Goal: Task Accomplishment & Management: Complete application form

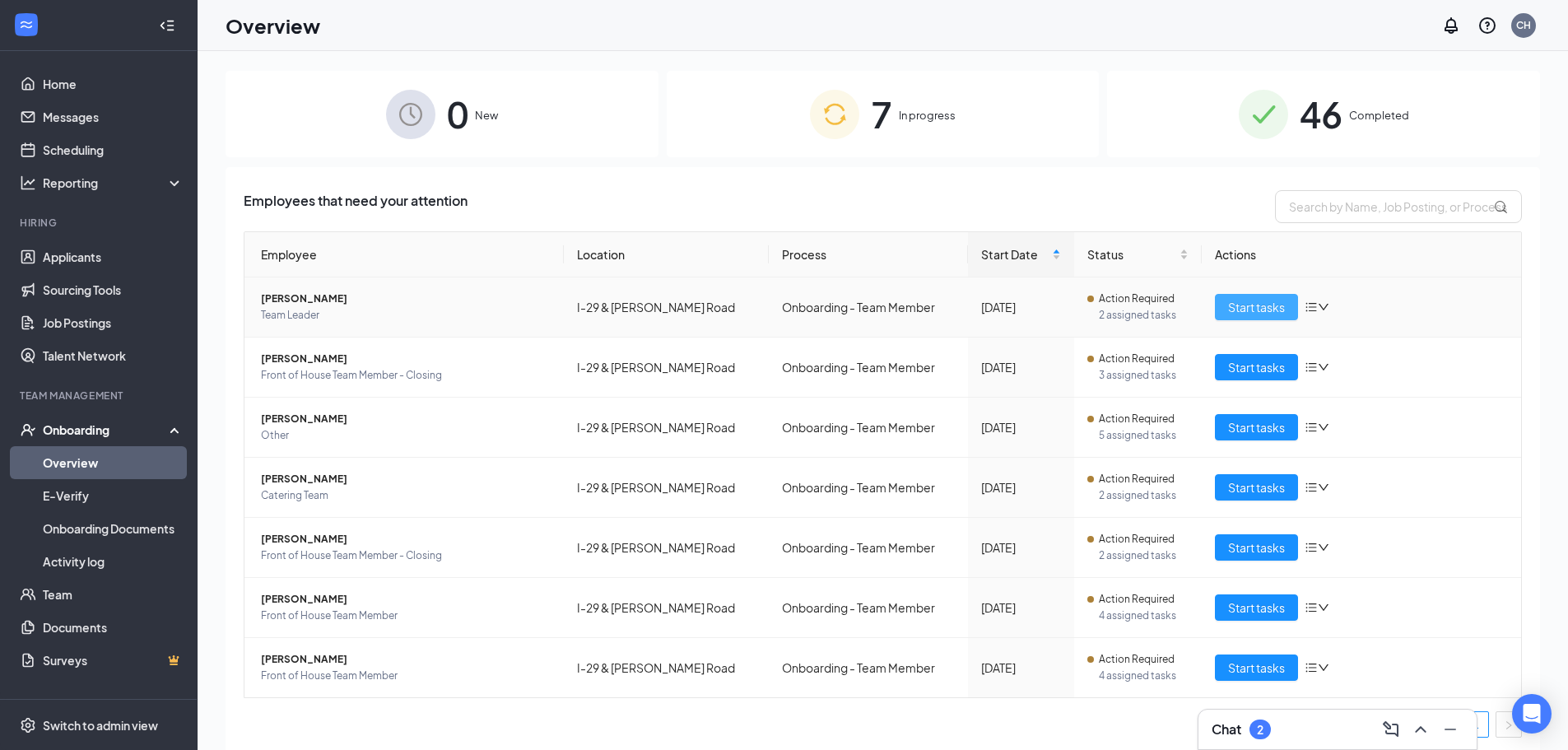
drag, startPoint x: 1254, startPoint y: 313, endPoint x: 1253, endPoint y: 322, distance: 9.1
click at [1255, 313] on span "Start tasks" at bounding box center [1257, 307] width 57 height 18
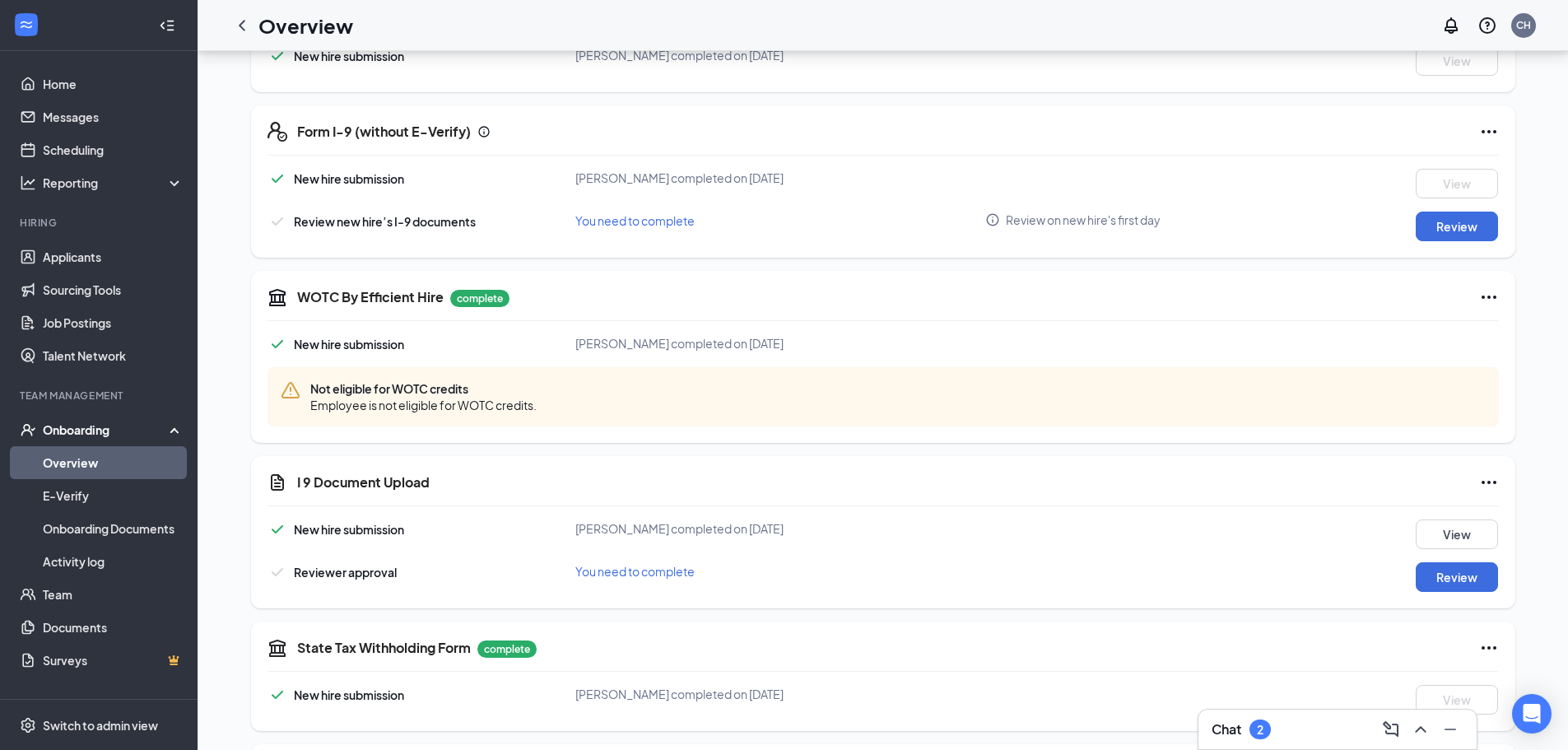
scroll to position [576, 0]
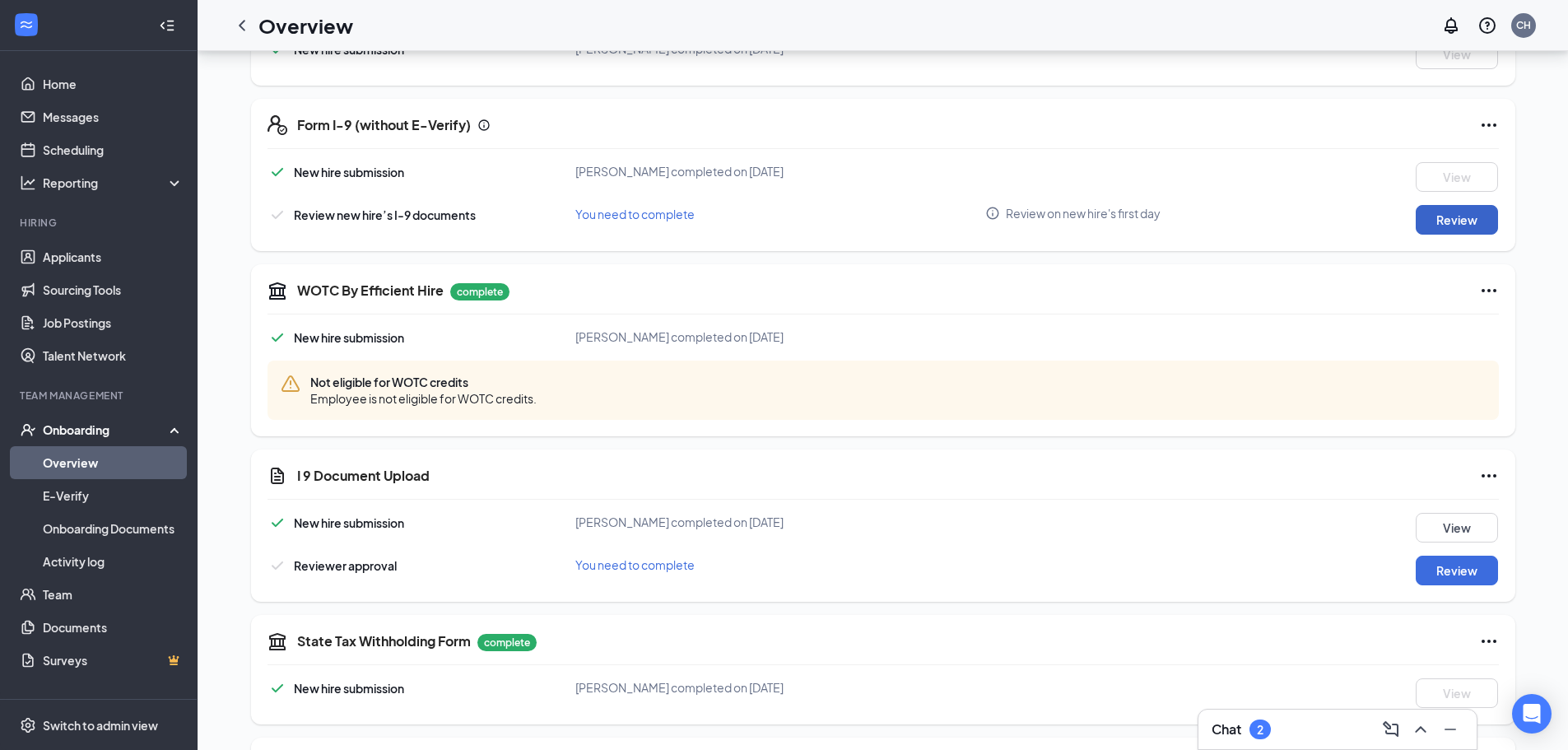
click at [1428, 220] on button "Review" at bounding box center [1457, 220] width 83 height 30
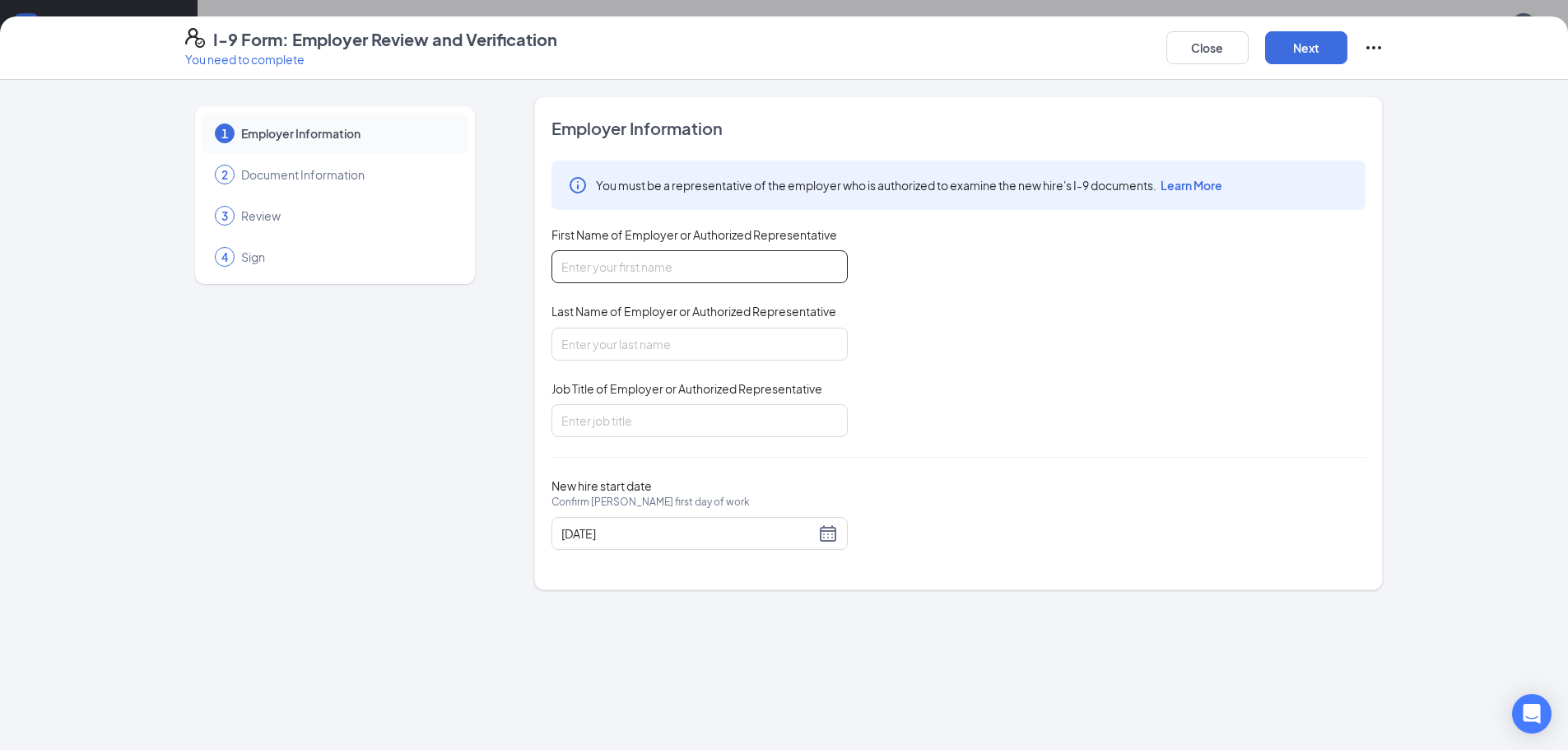
click at [615, 252] on input "First Name of Employer or Authorized Representative" at bounding box center [699, 266] width 296 height 33
type input "[PERSON_NAME]"
click at [684, 340] on input "Last Name of Employer or Authorized Representative" at bounding box center [699, 344] width 296 height 33
type input "Heater"
click at [655, 418] on input "Job Title of Employer or Authorized Representative" at bounding box center [699, 420] width 296 height 33
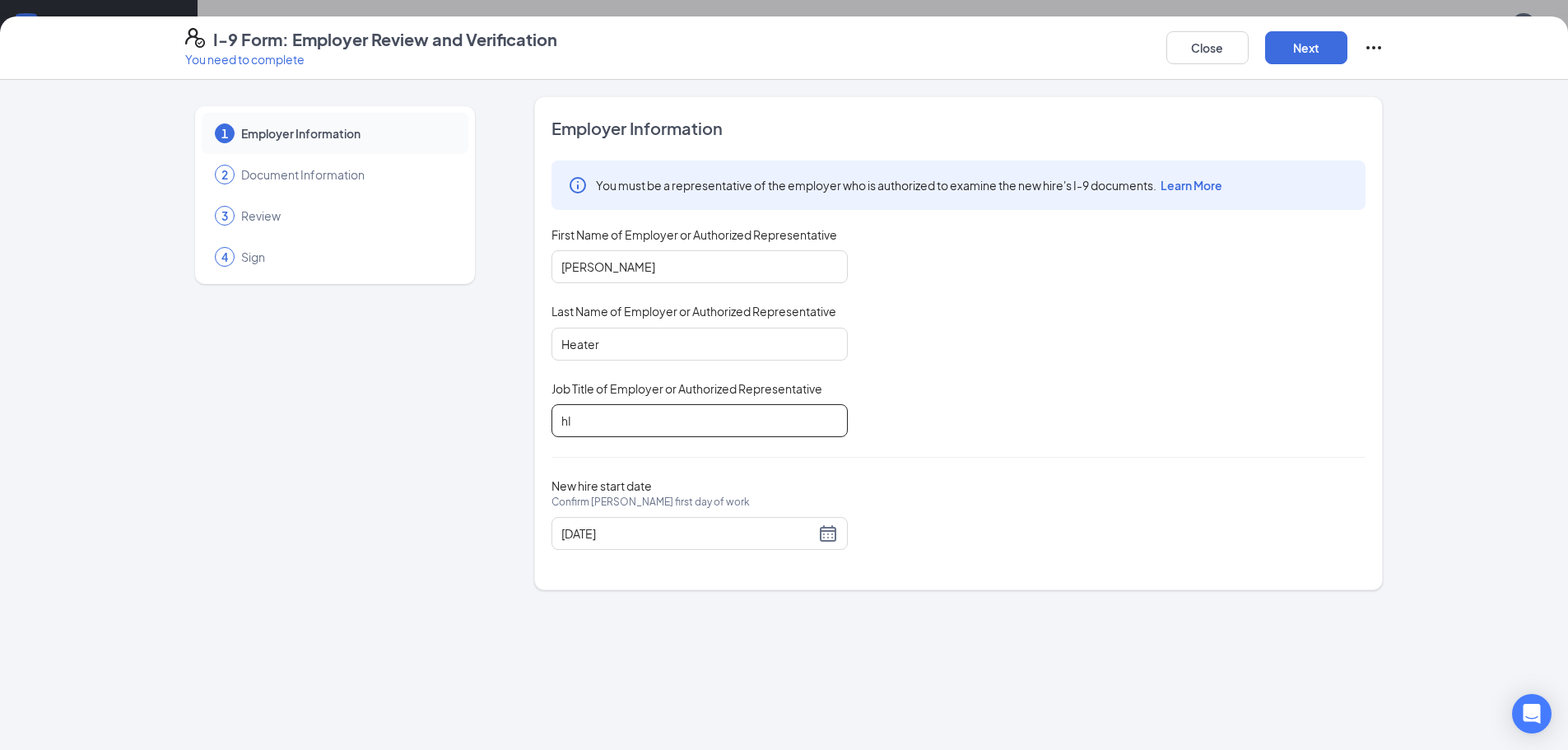
type input "h"
type input "Hiring Team Leader"
click at [1319, 51] on button "Next" at bounding box center [1307, 47] width 83 height 33
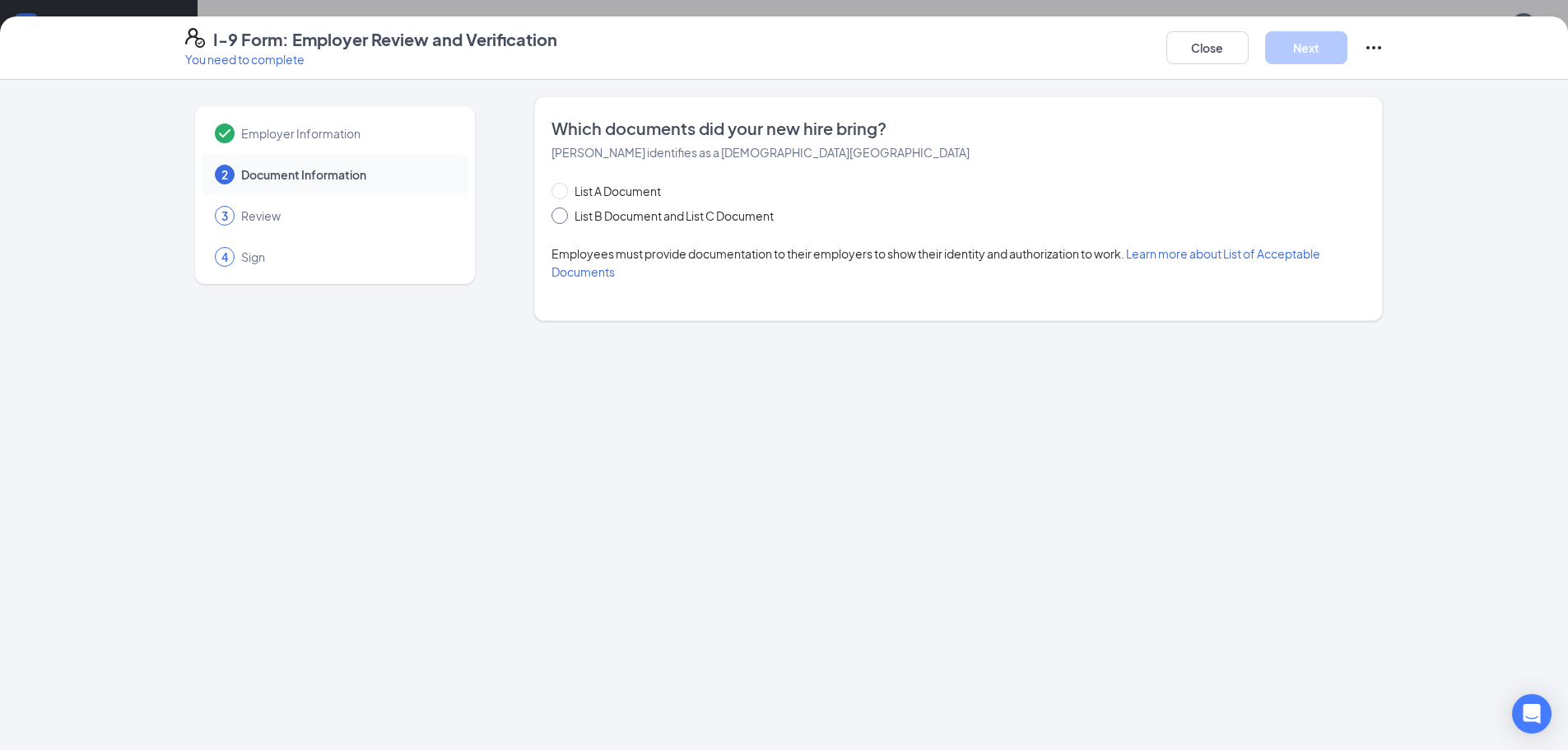
click at [569, 206] on span "List B Document and List C Document" at bounding box center [674, 215] width 212 height 18
click at [564, 207] on input "List B Document and List C Document" at bounding box center [558, 213] width 12 height 12
radio input "true"
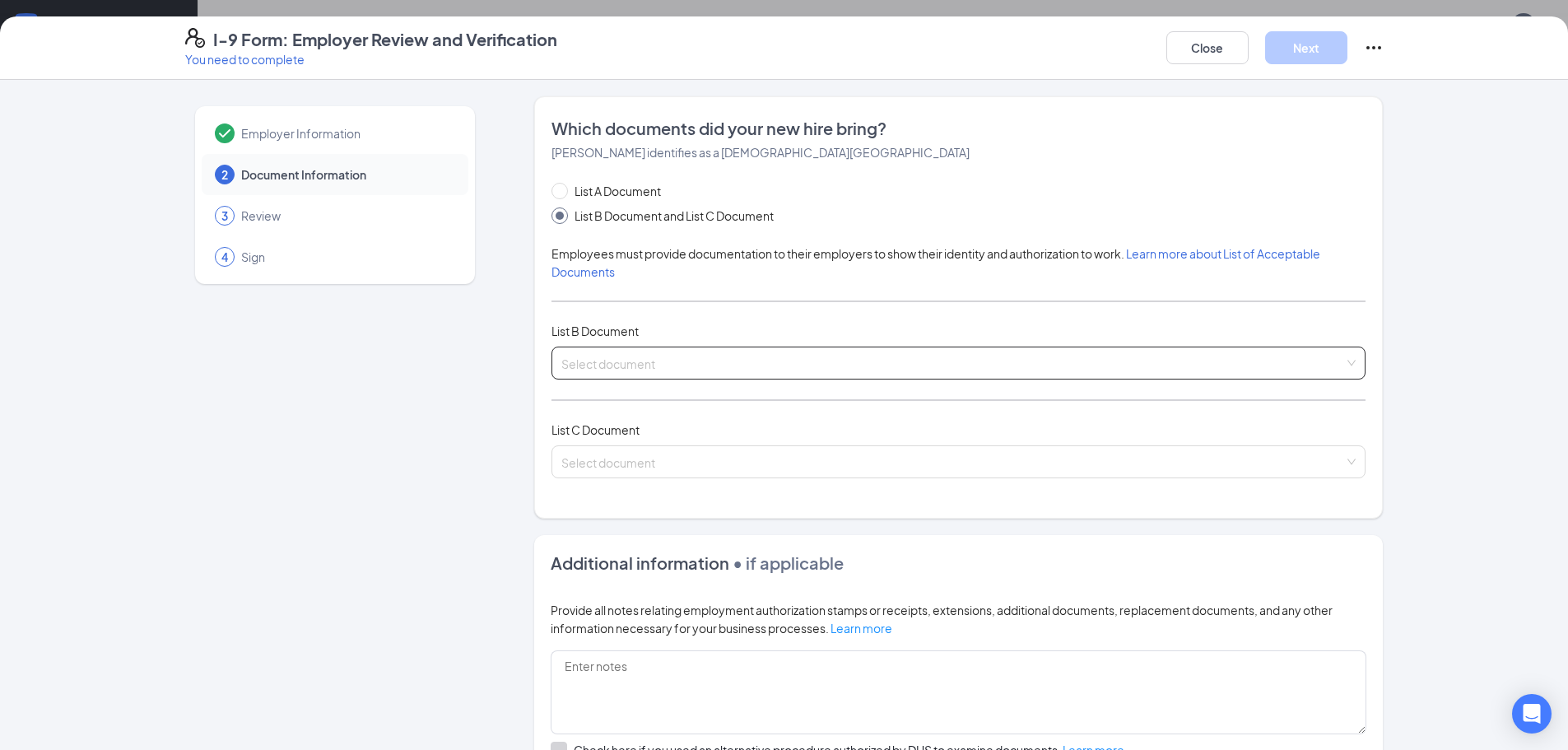
click at [566, 364] on input "search" at bounding box center [953, 359] width 783 height 25
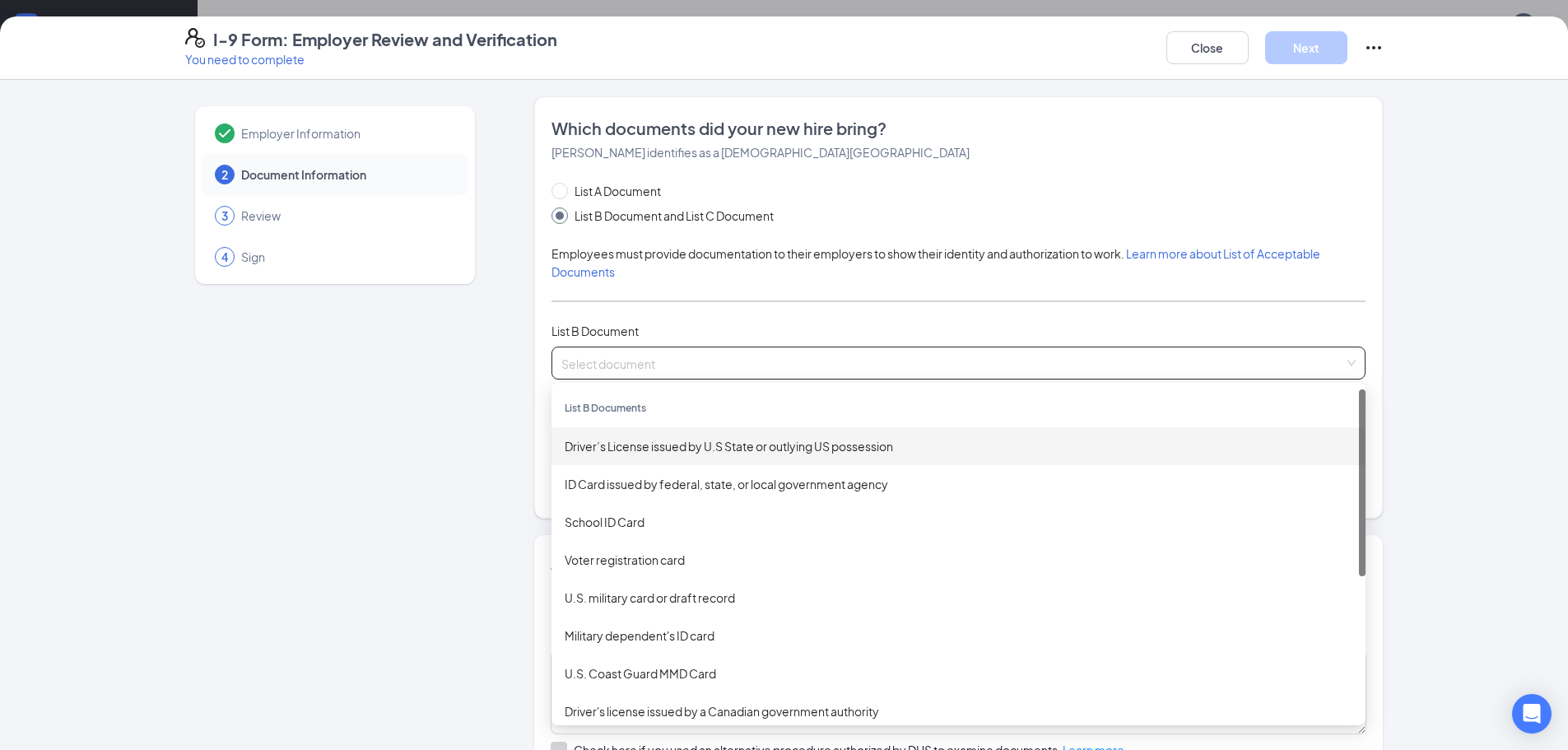
click at [613, 457] on div "Driver’s License issued by U.S State or outlying US possession" at bounding box center [959, 446] width 814 height 38
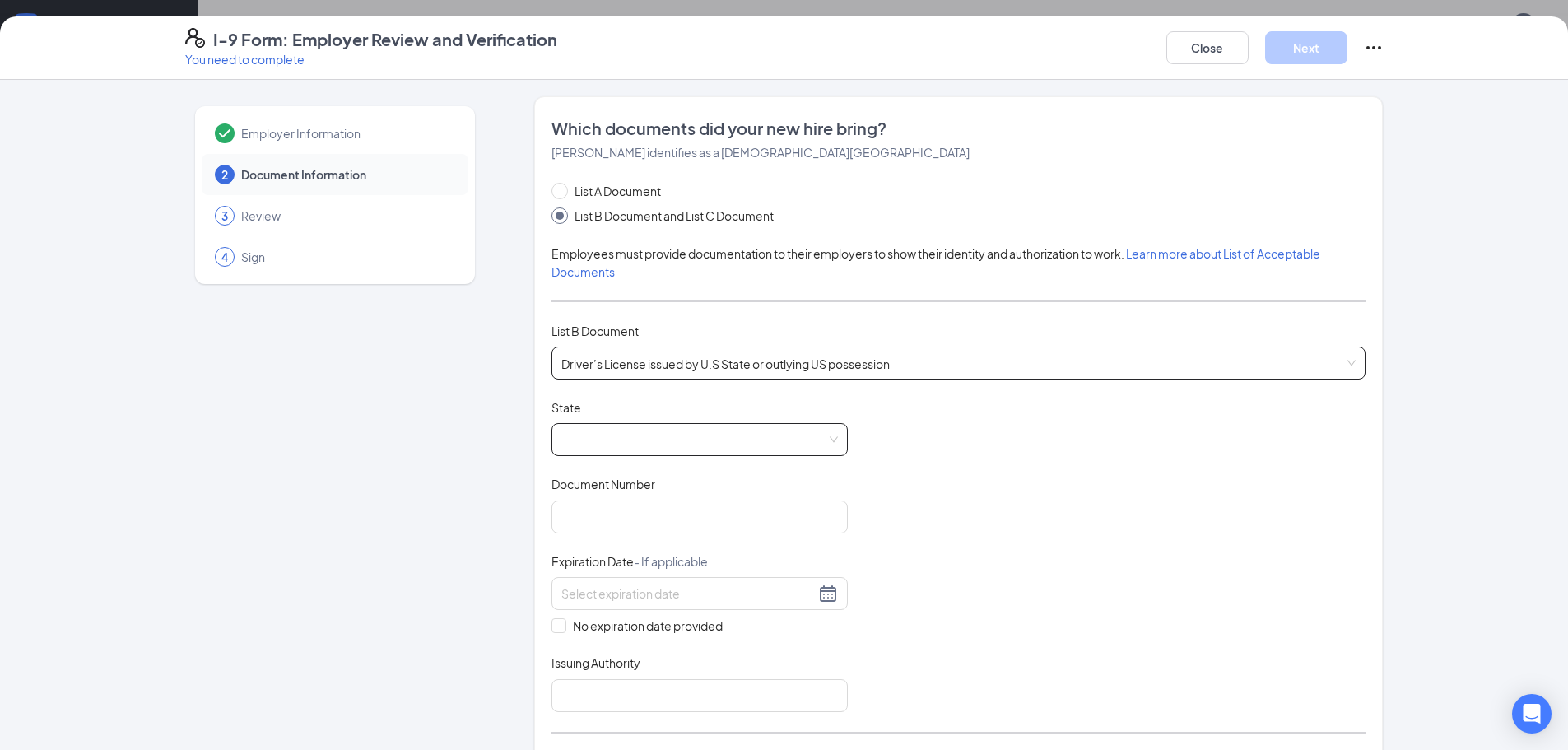
click at [630, 429] on span at bounding box center [699, 439] width 276 height 31
click at [570, 437] on span at bounding box center [699, 439] width 276 height 31
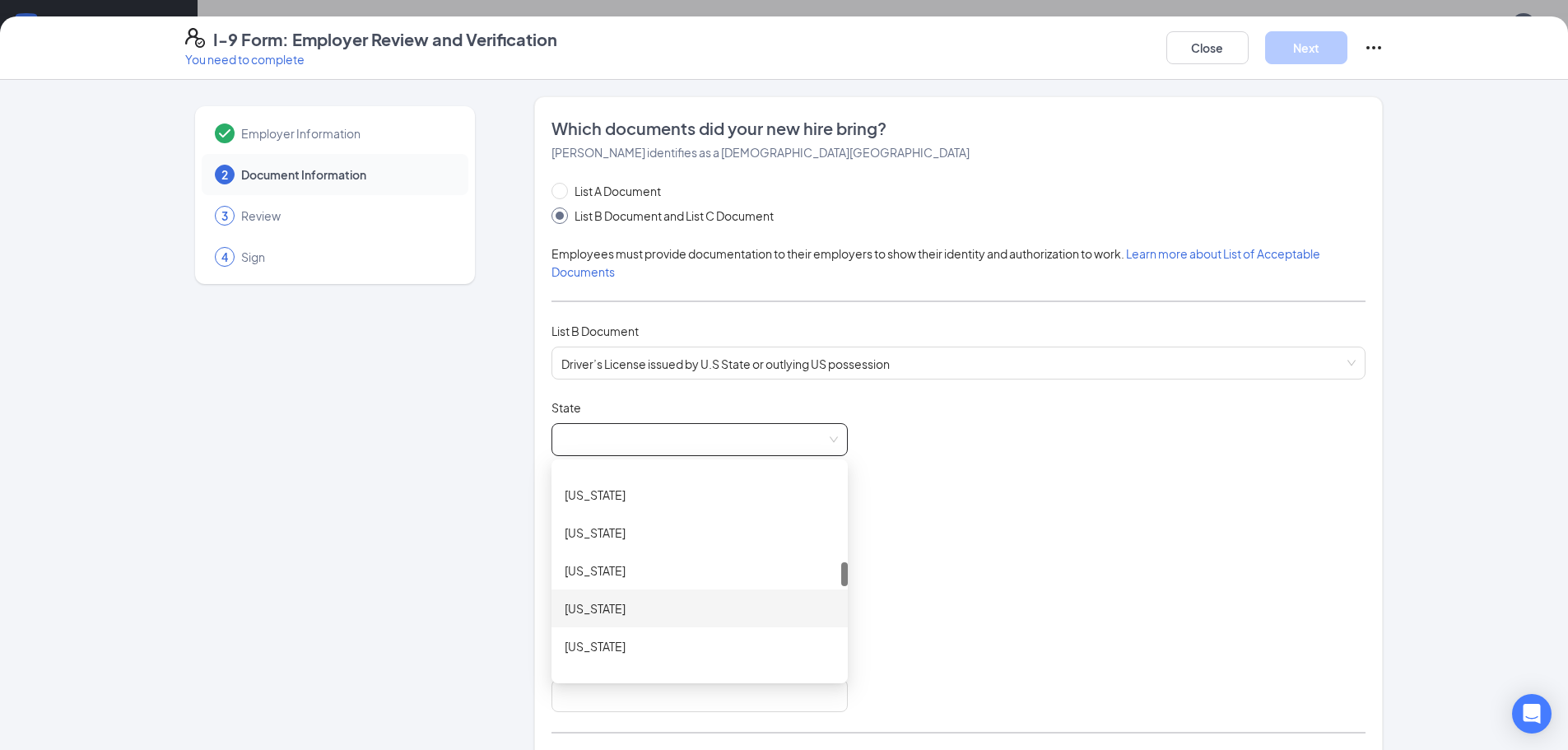
scroll to position [906, 0]
click at [577, 592] on div "[US_STATE]" at bounding box center [699, 601] width 296 height 38
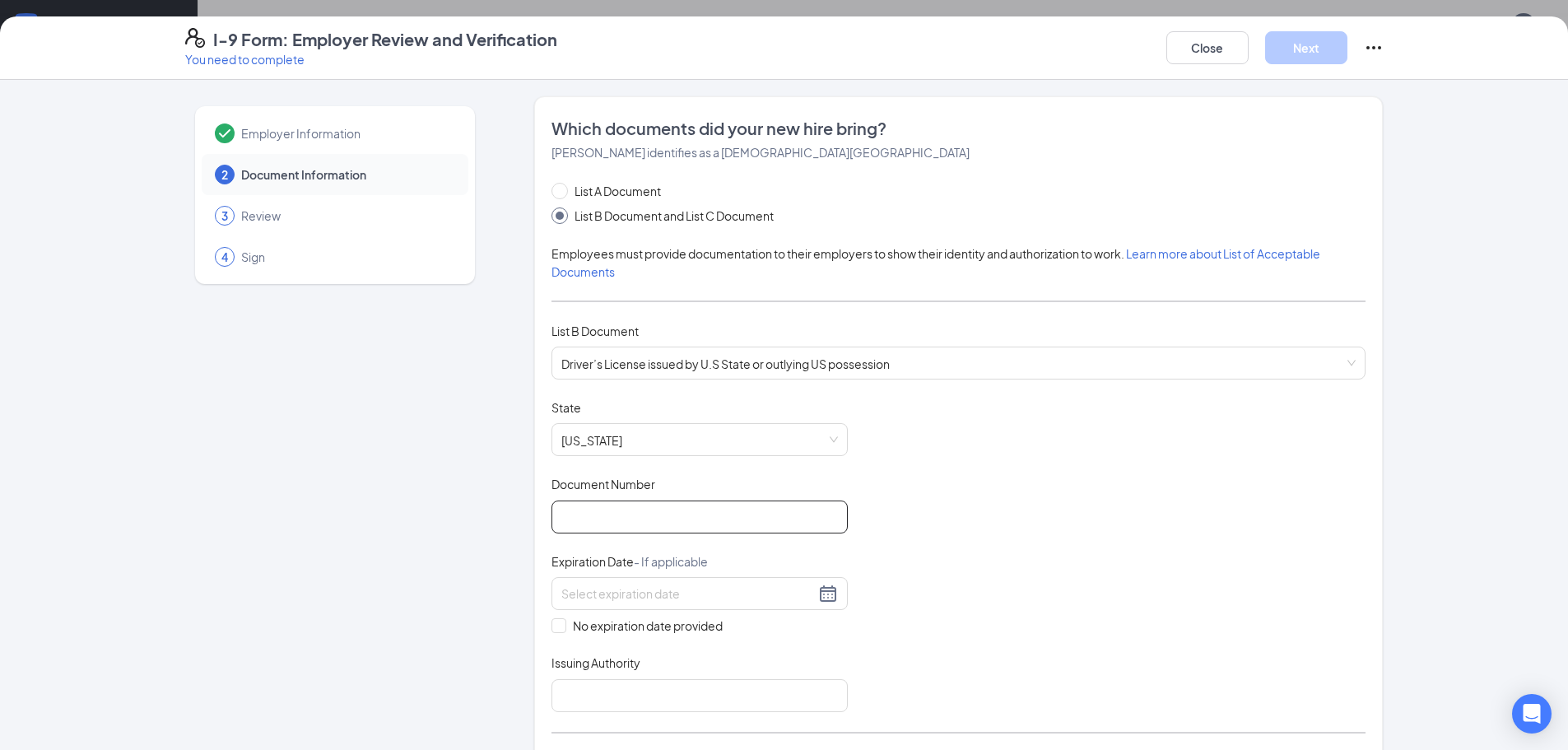
click at [644, 528] on input "Document Number" at bounding box center [699, 517] width 296 height 33
type input "016C102001"
click at [691, 584] on div at bounding box center [699, 593] width 276 height 20
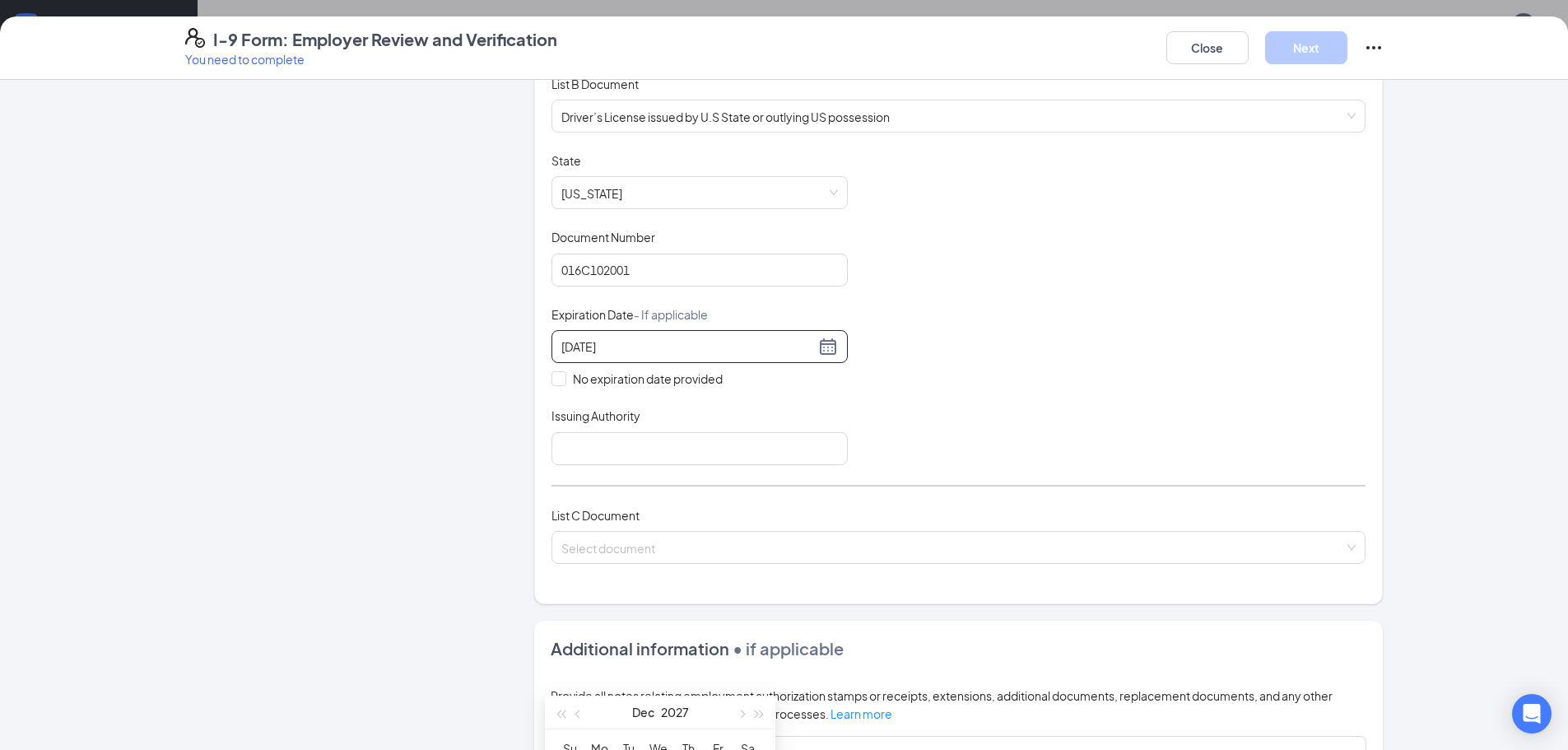
scroll to position [329, 0]
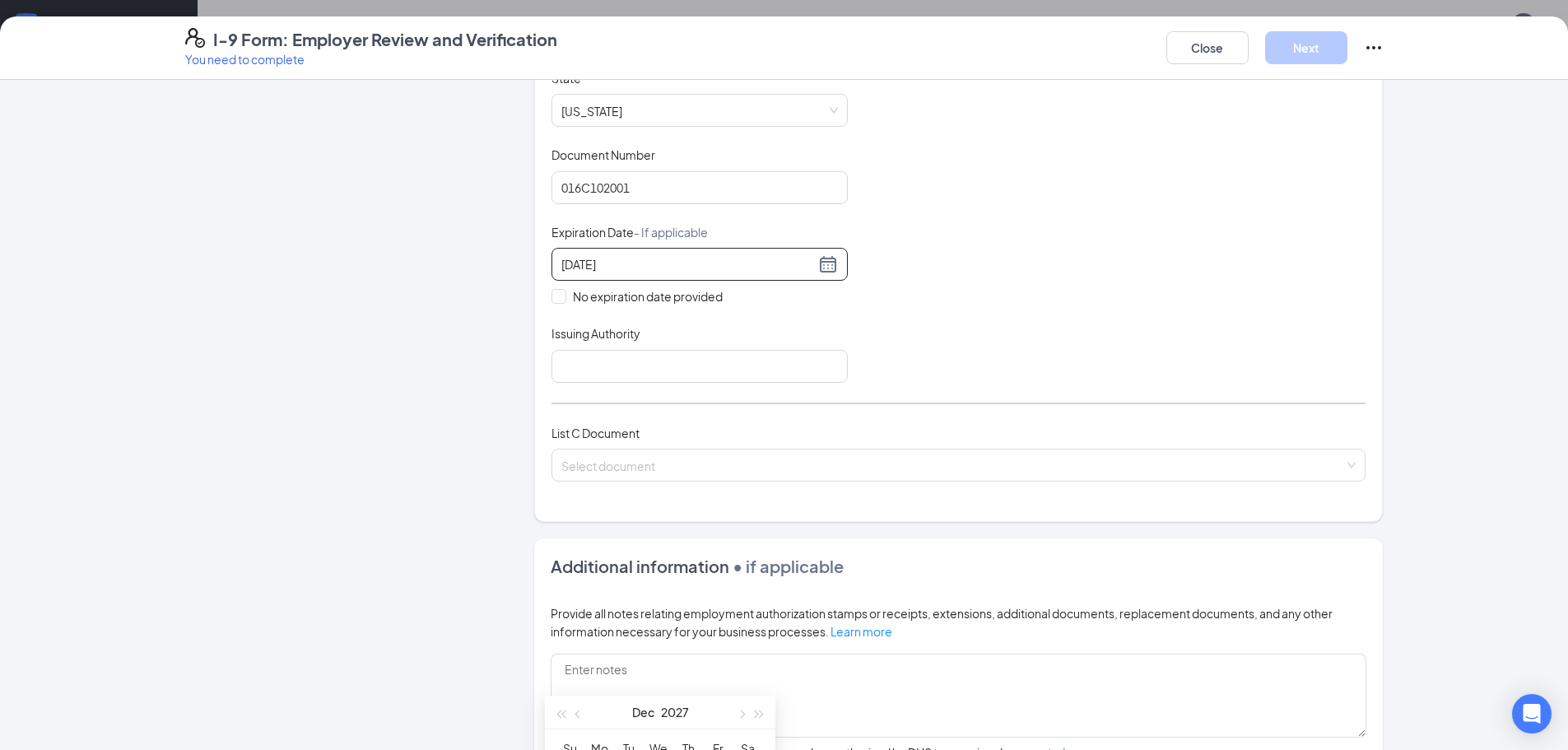
type input "[DATE]"
click at [953, 270] on div "Document Title Driver’s License issued by U.S State or outlying US possession S…" at bounding box center [959, 226] width 814 height 313
click at [673, 272] on input at bounding box center [688, 264] width 253 height 18
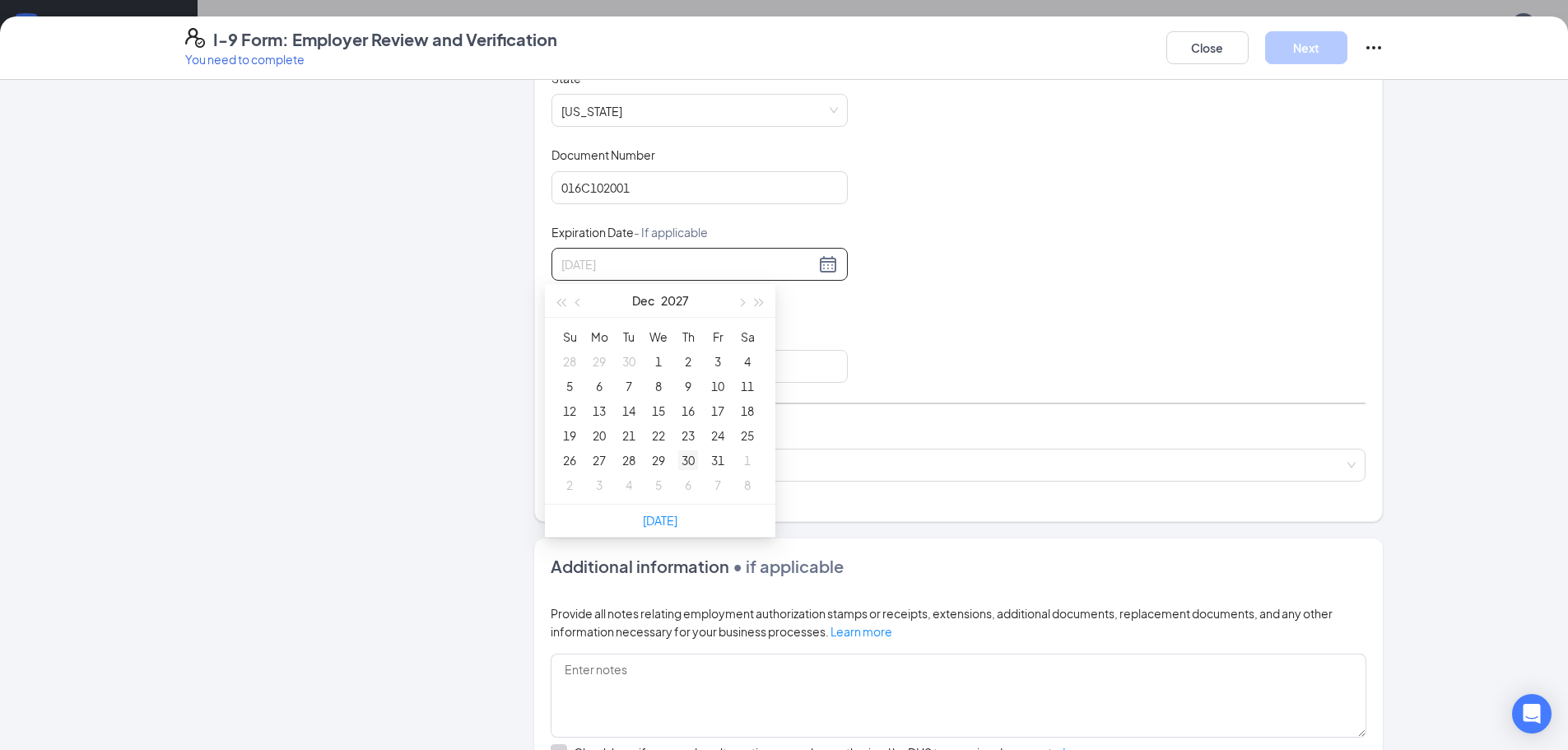
type input "[DATE]"
click at [691, 467] on div "30" at bounding box center [688, 461] width 20 height 20
drag, startPoint x: 628, startPoint y: 373, endPoint x: 606, endPoint y: 382, distance: 23.8
click at [625, 373] on input "Issuing Authority" at bounding box center [699, 366] width 296 height 33
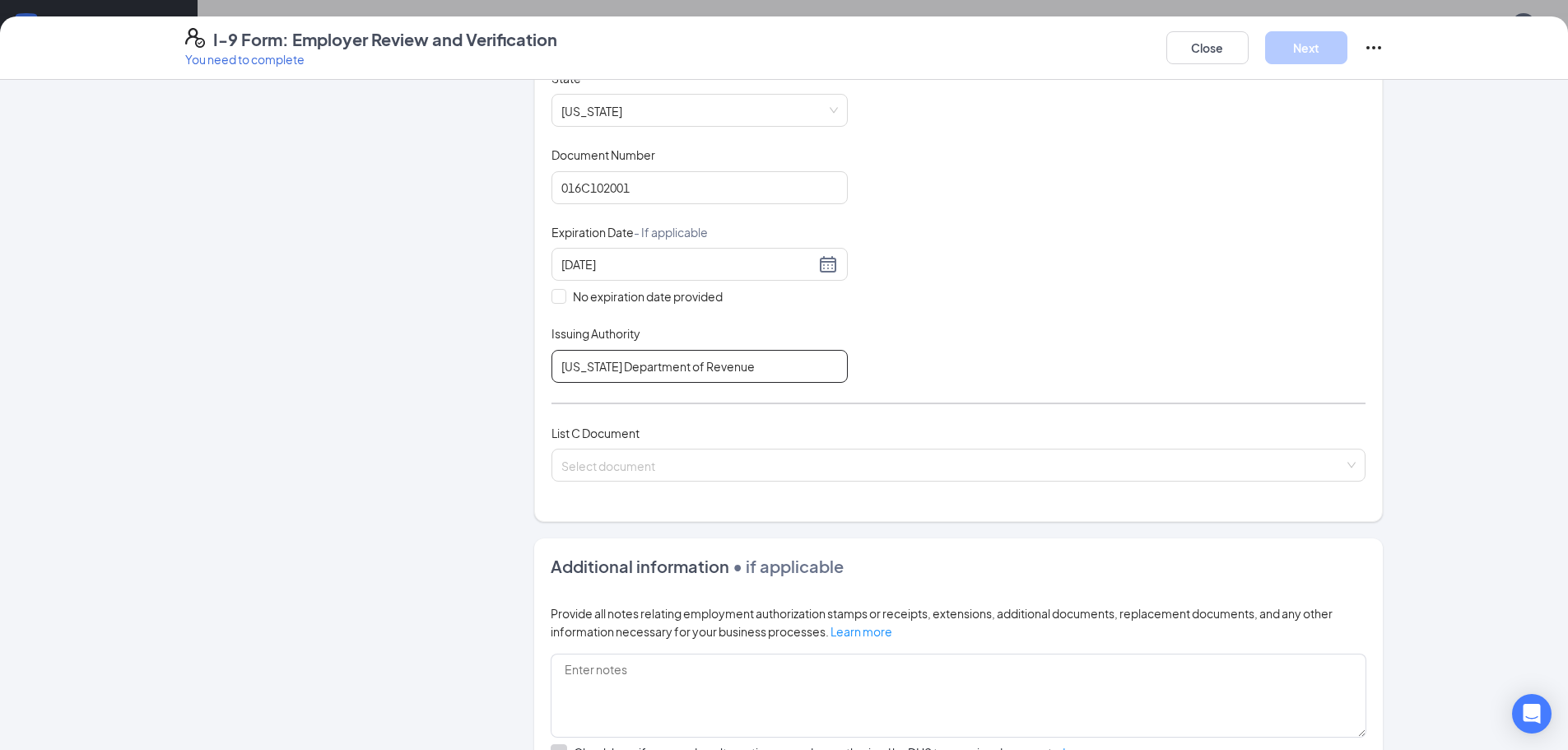
type input "[US_STATE] Department of Revenue"
click at [863, 327] on div "Document Title Driver’s License issued by U.S State or outlying US possession S…" at bounding box center [959, 226] width 814 height 313
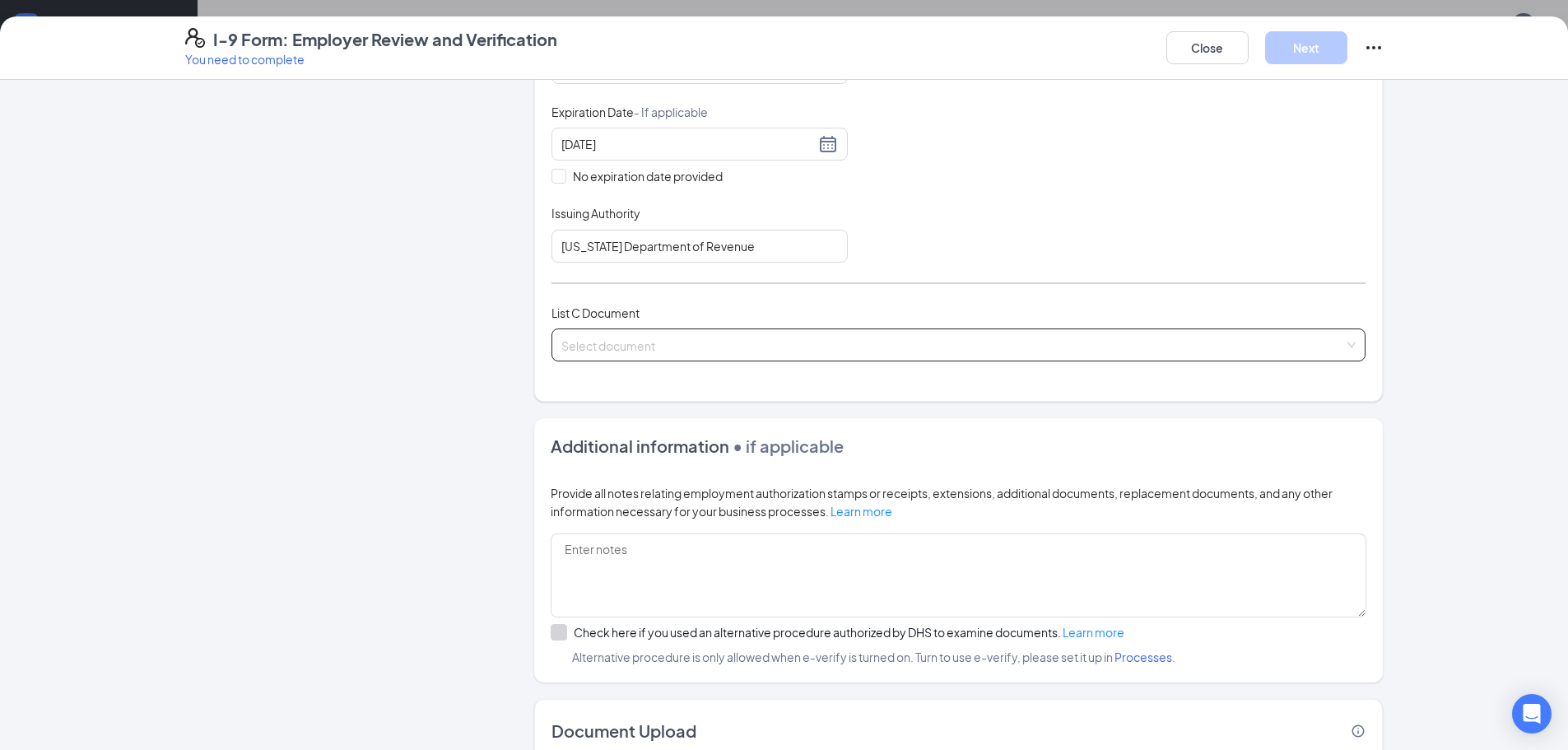
scroll to position [494, 0]
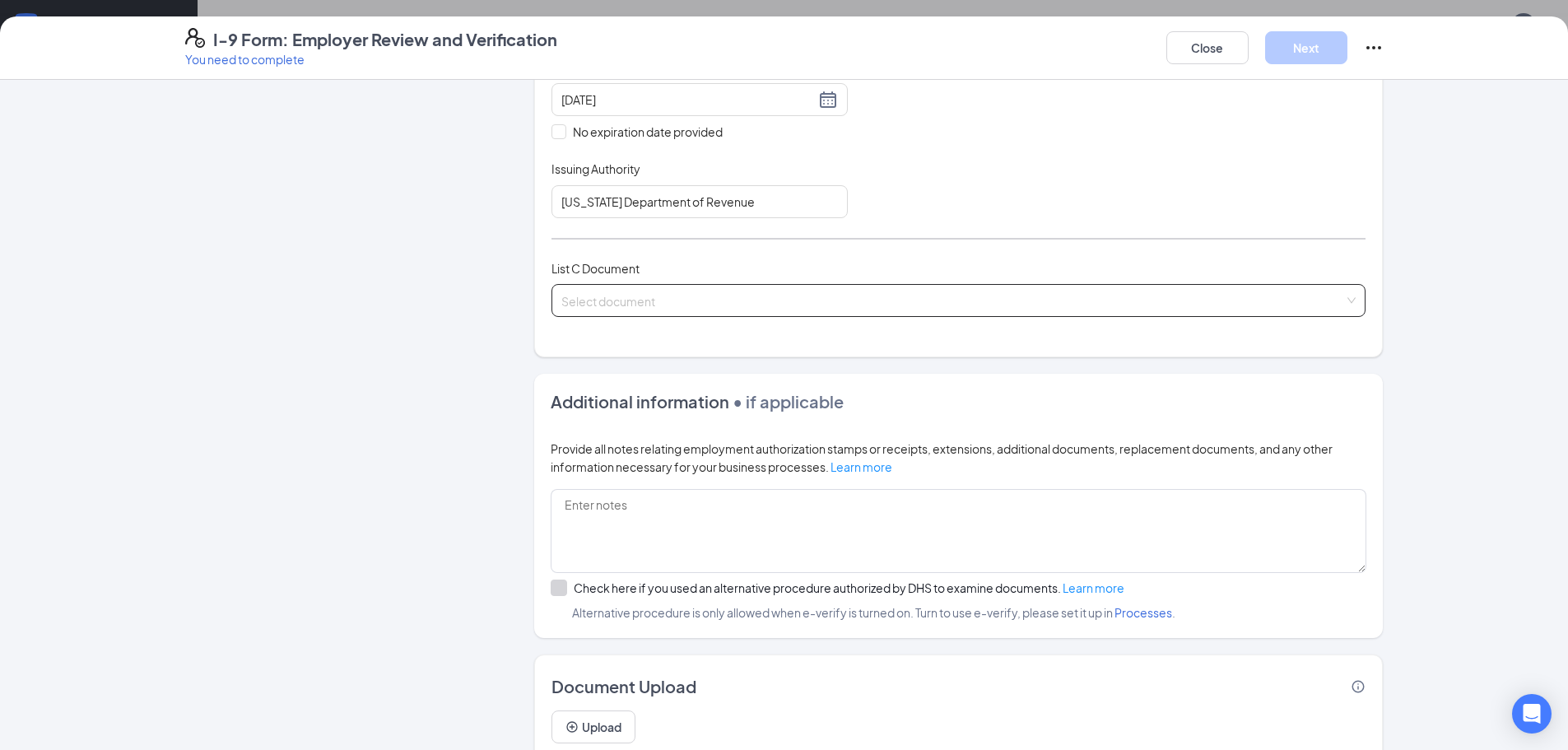
click at [693, 291] on input "search" at bounding box center [953, 297] width 783 height 25
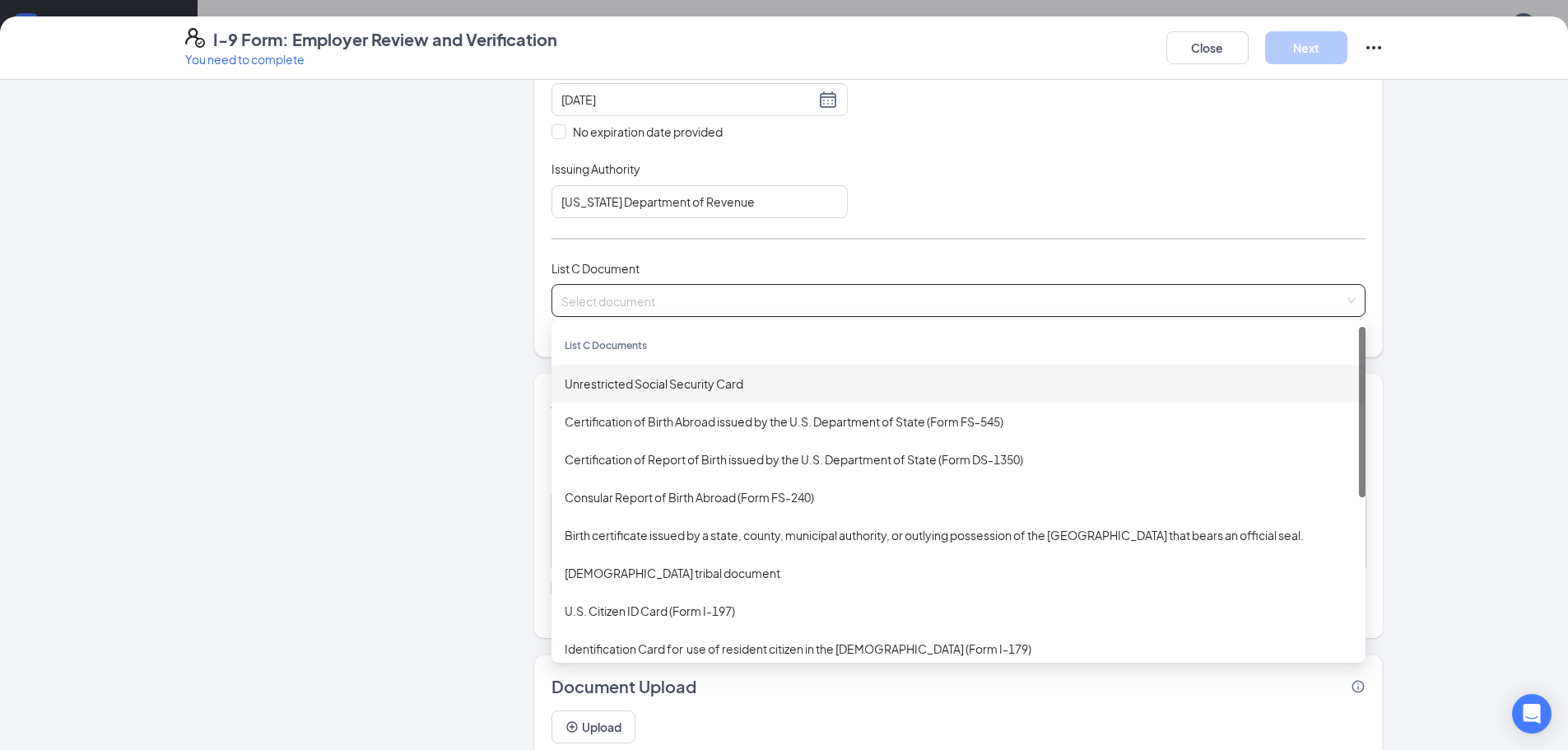
click at [651, 385] on div "Unrestricted Social Security Card" at bounding box center [959, 384] width 788 height 18
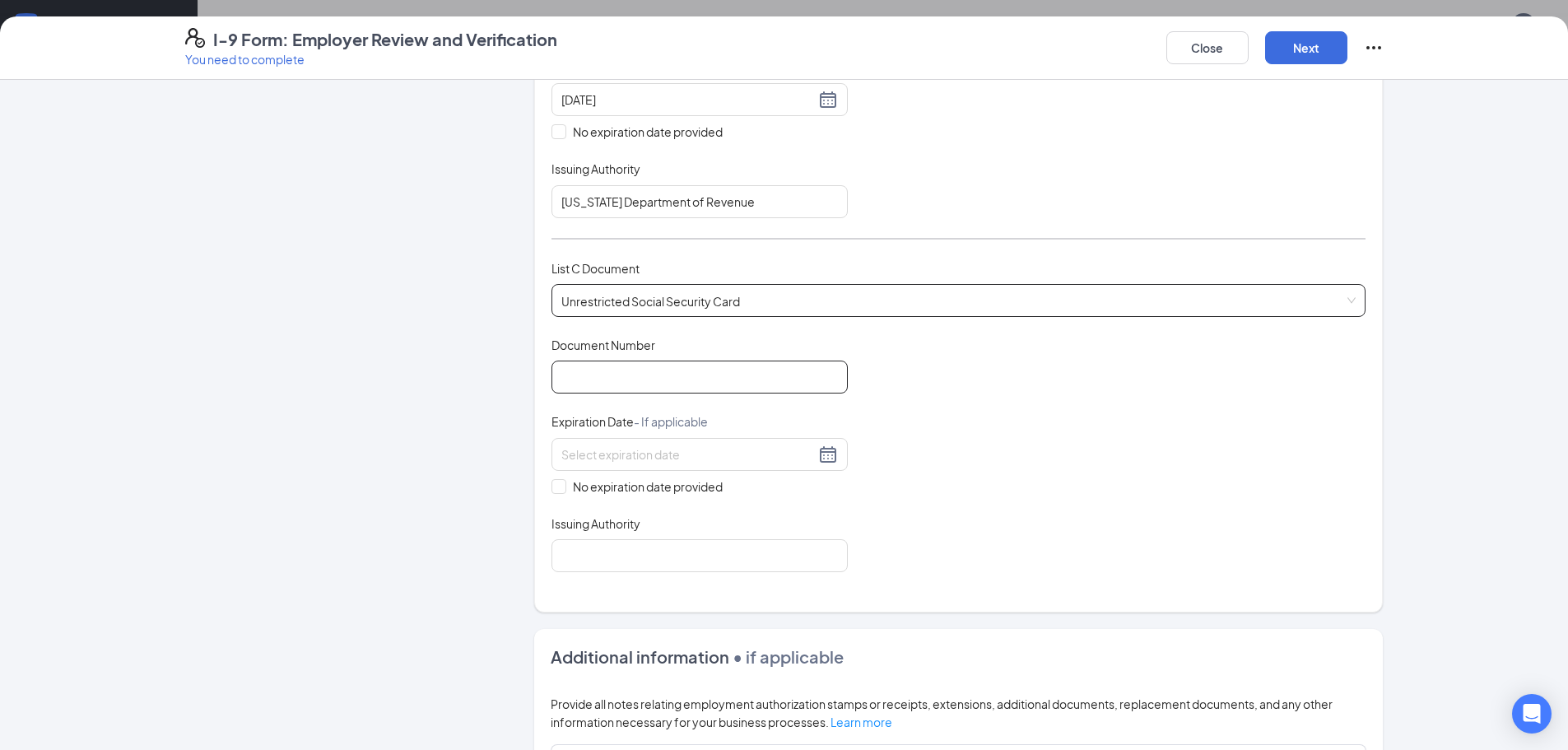
click at [603, 390] on input "Document Number" at bounding box center [699, 377] width 296 height 33
type input "495-23-7881"
click at [554, 484] on input "No expiration date provided" at bounding box center [558, 485] width 12 height 12
checkbox input "true"
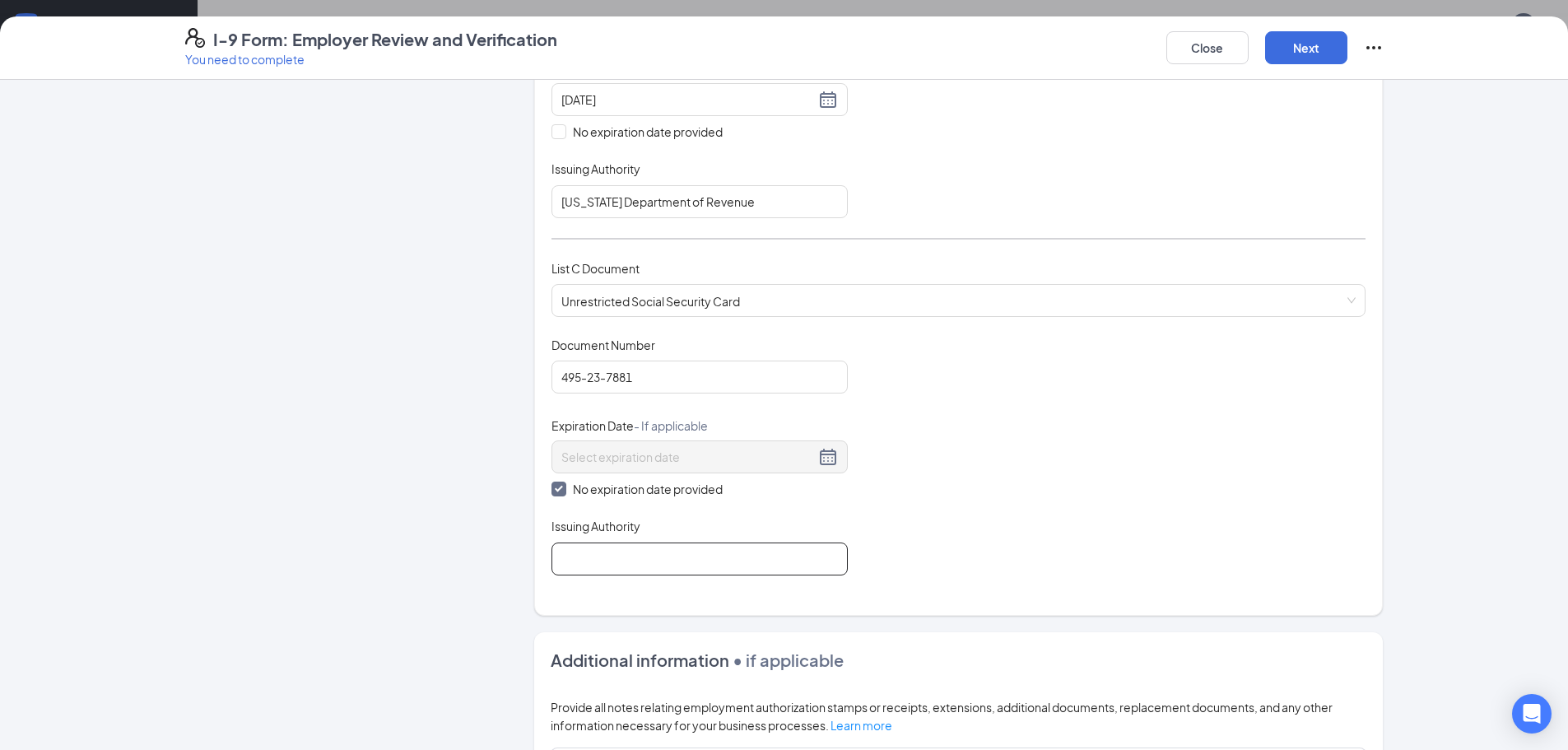
click at [597, 571] on input "Issuing Authority" at bounding box center [699, 559] width 296 height 33
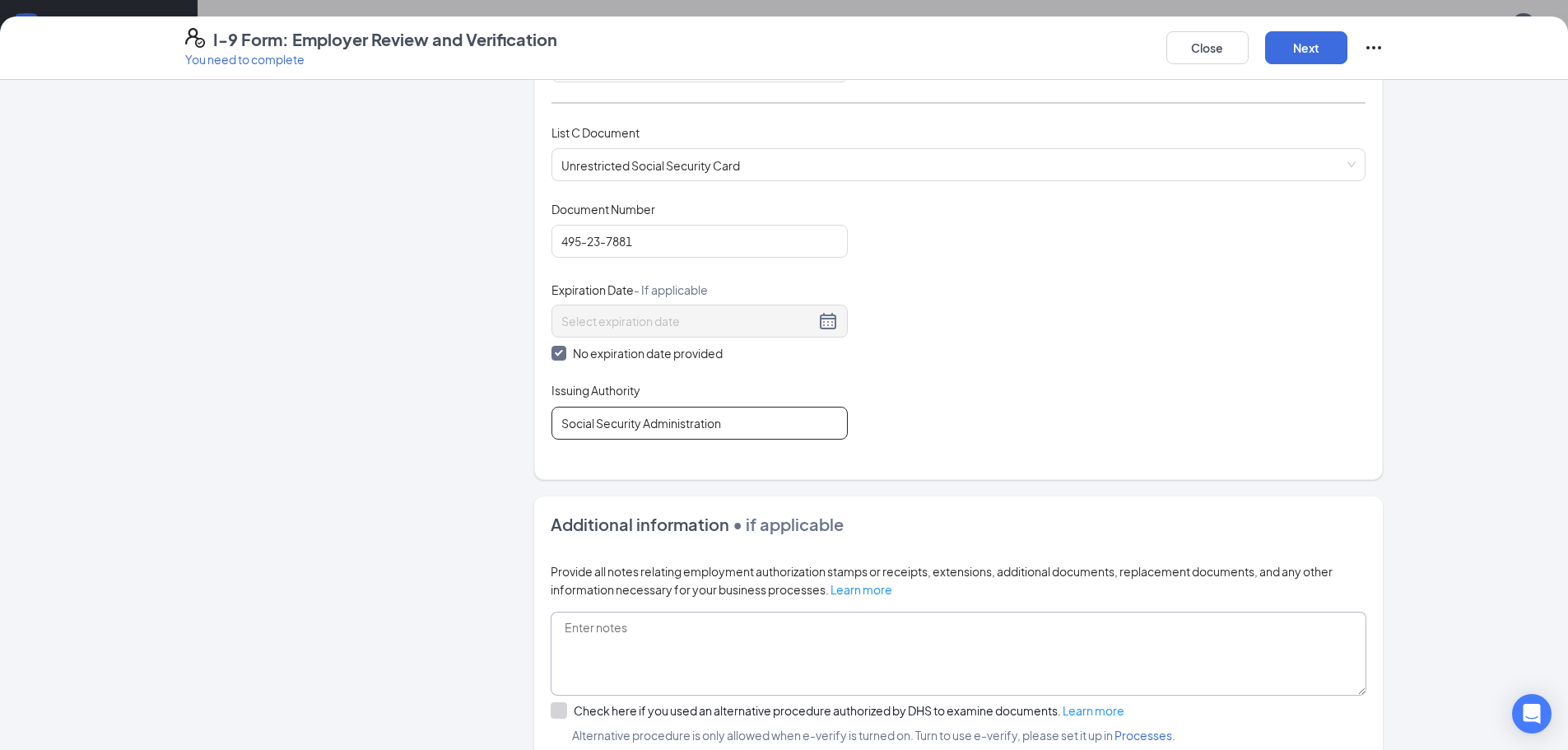
scroll to position [658, 0]
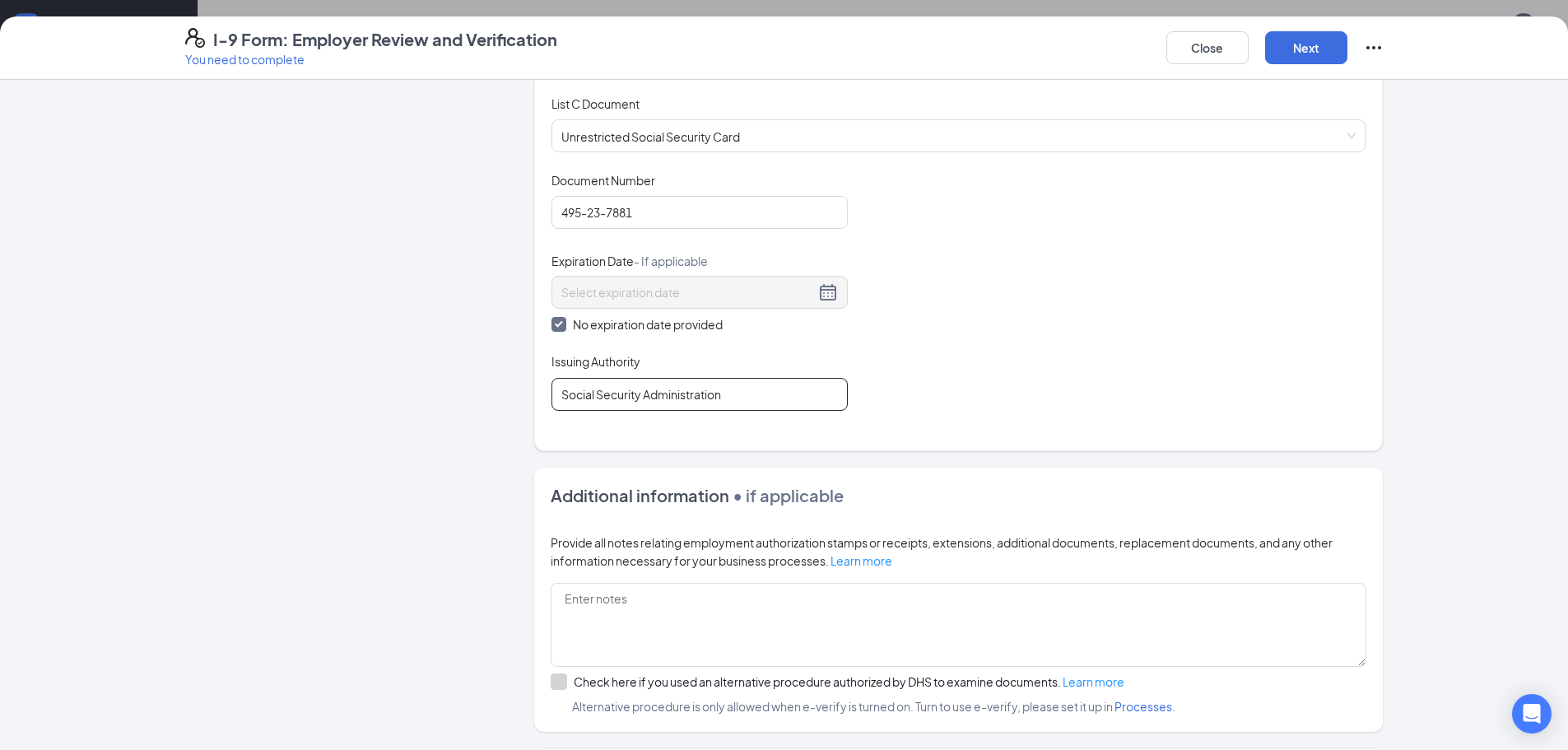
type input "Social Security Administration"
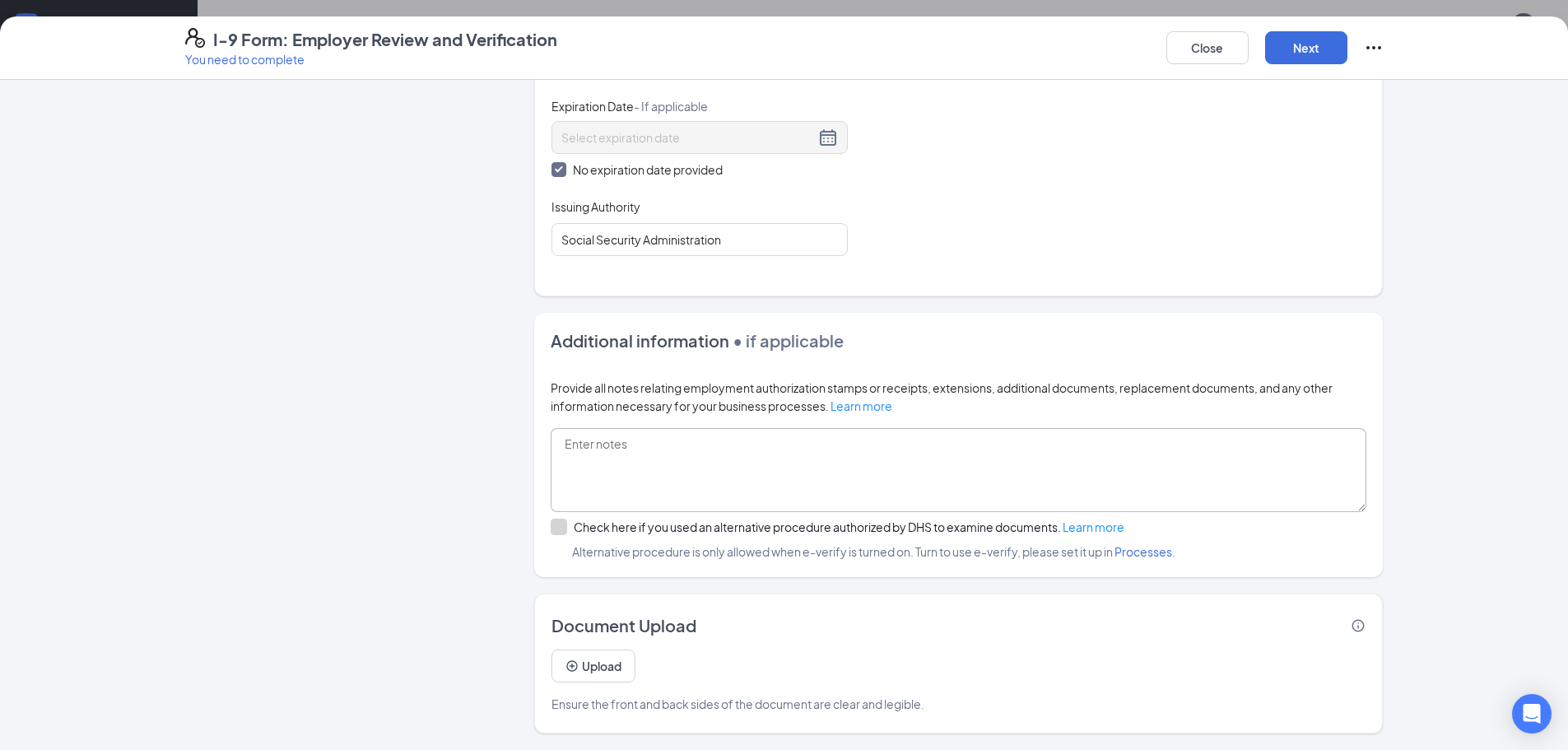
scroll to position [823, 0]
click at [611, 655] on button "Upload" at bounding box center [593, 665] width 84 height 33
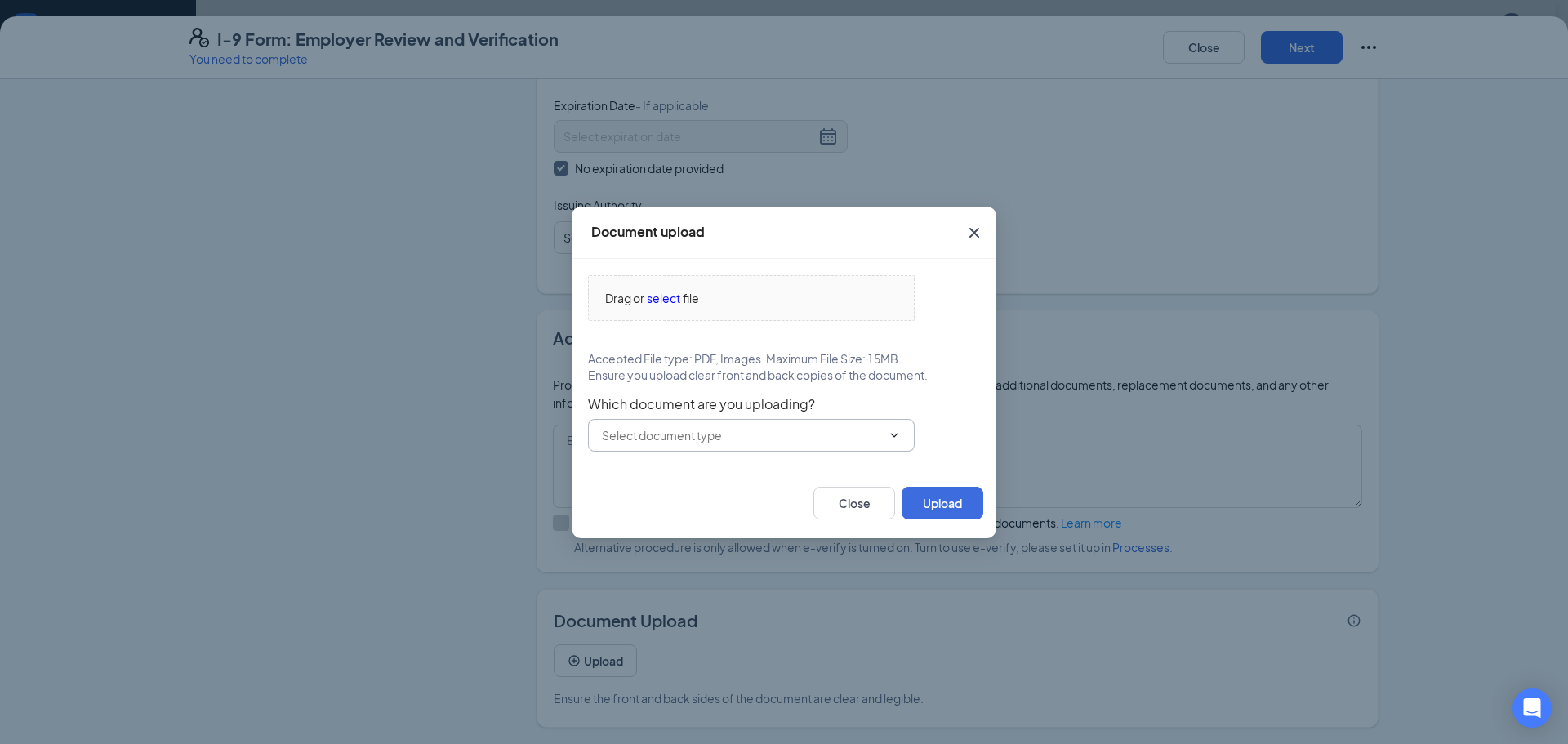
click at [876, 424] on span at bounding box center [751, 434] width 326 height 33
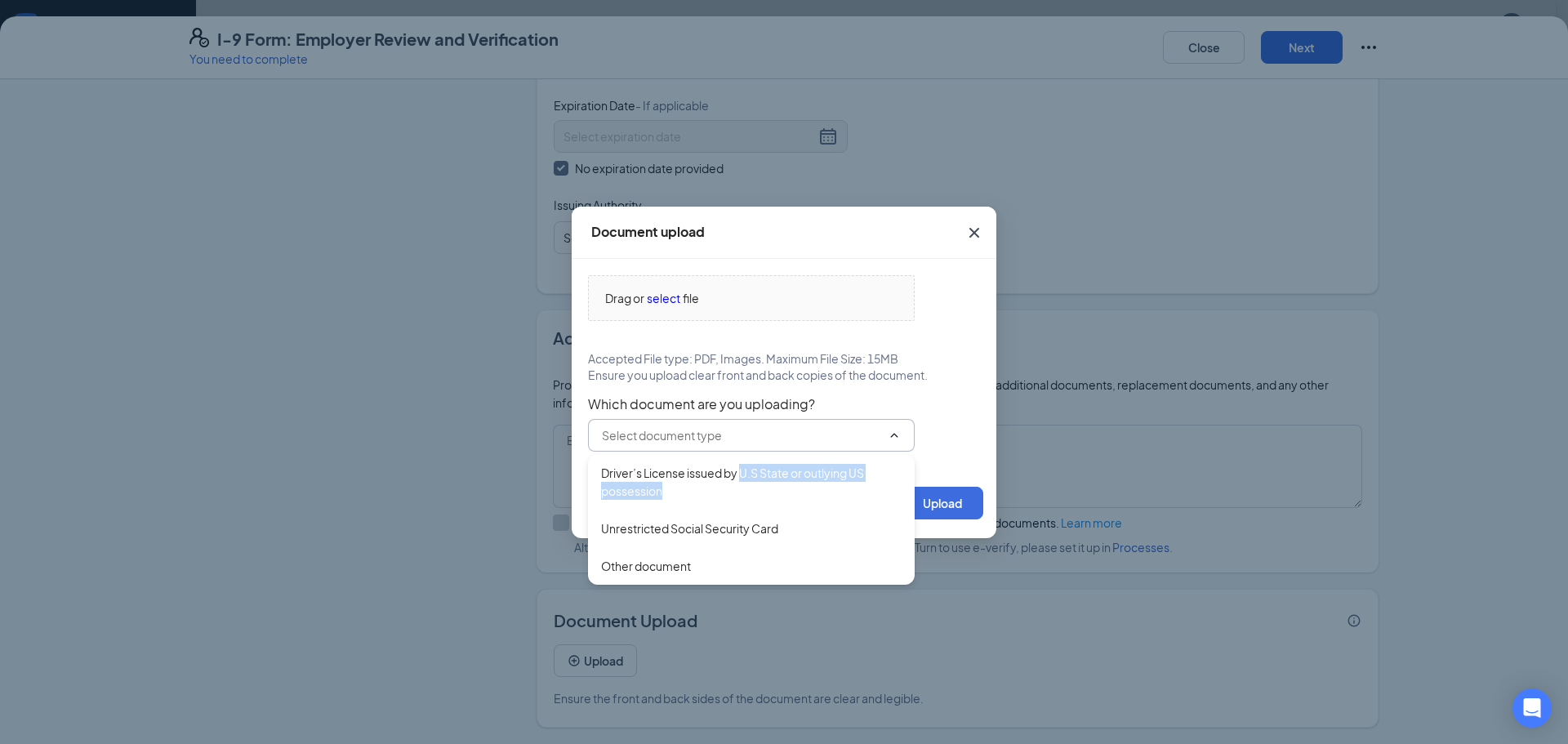
drag, startPoint x: 765, startPoint y: 485, endPoint x: 778, endPoint y: 486, distance: 13.0
click at [774, 486] on div "Driver’s License issued by U.S State or outlying US possession" at bounding box center [752, 482] width 301 height 36
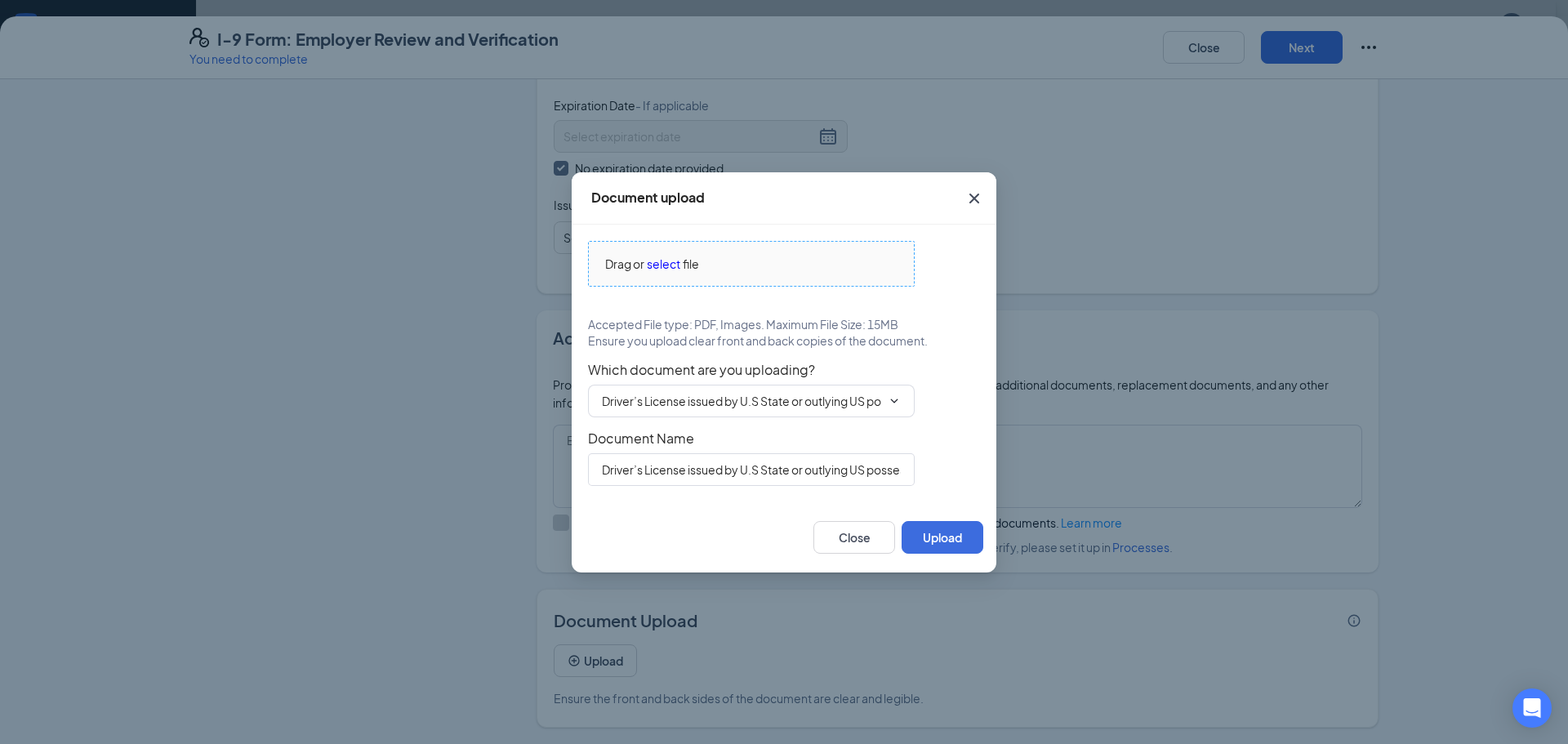
click at [661, 266] on span "select" at bounding box center [664, 264] width 34 height 18
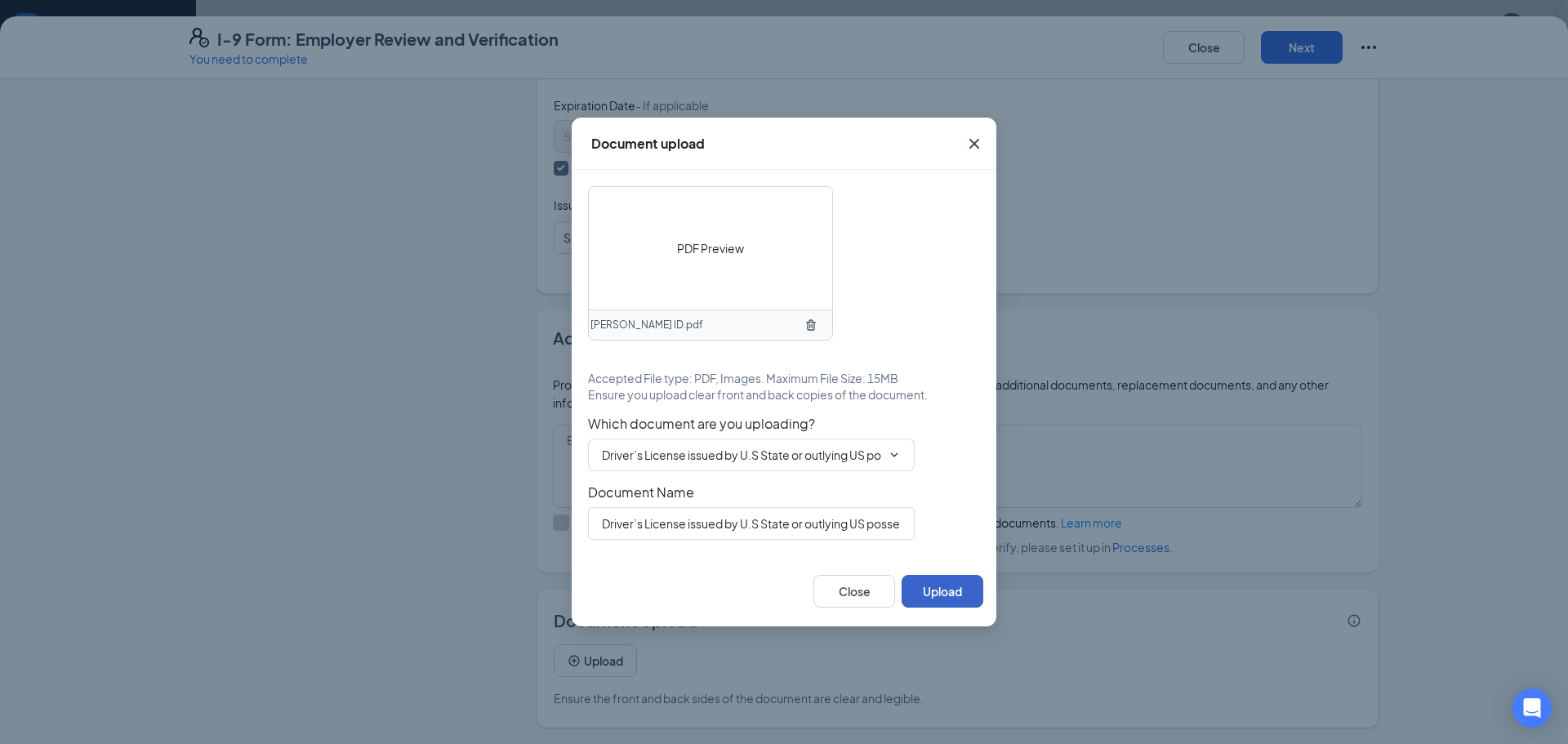
click at [948, 591] on button "Upload" at bounding box center [942, 591] width 82 height 33
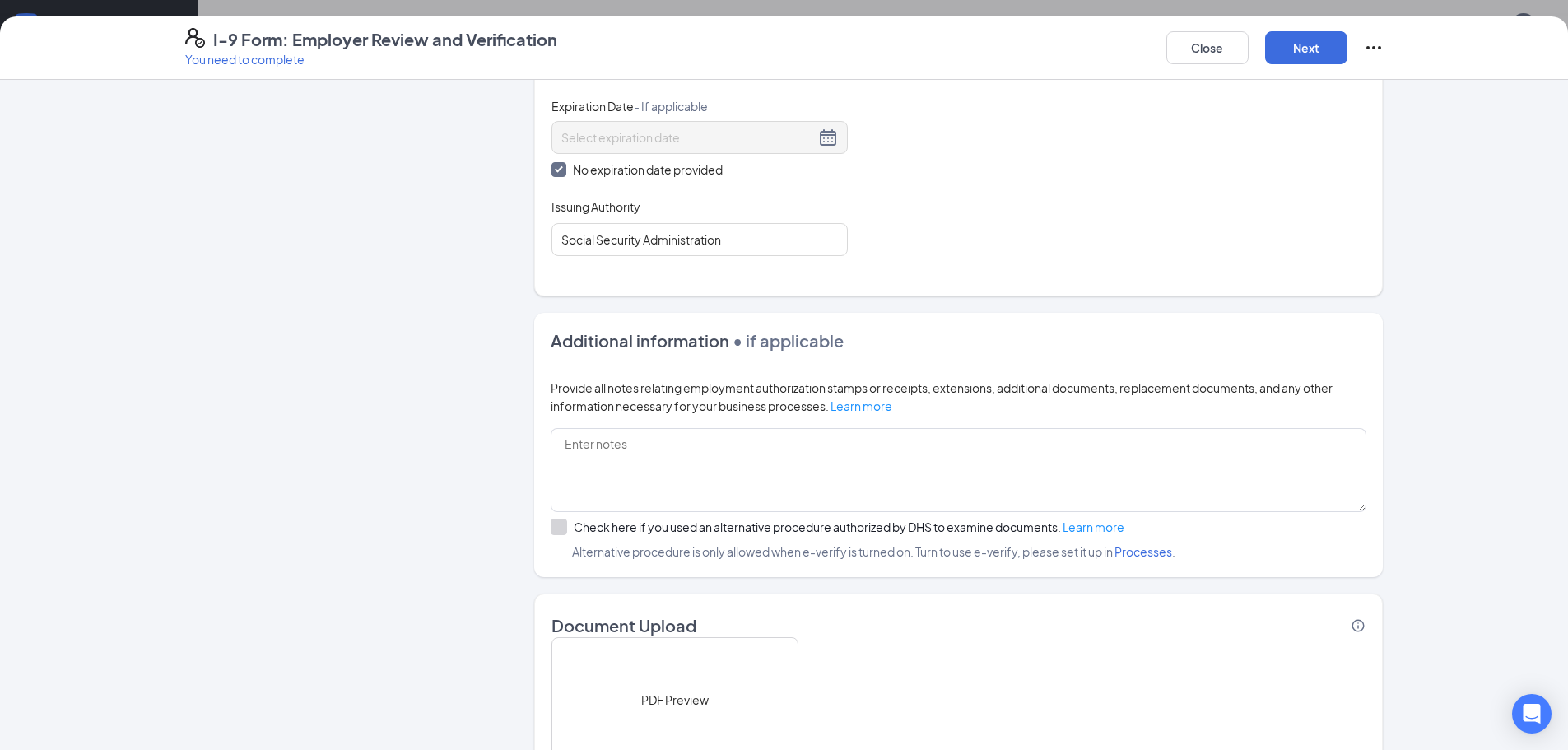
scroll to position [969, 0]
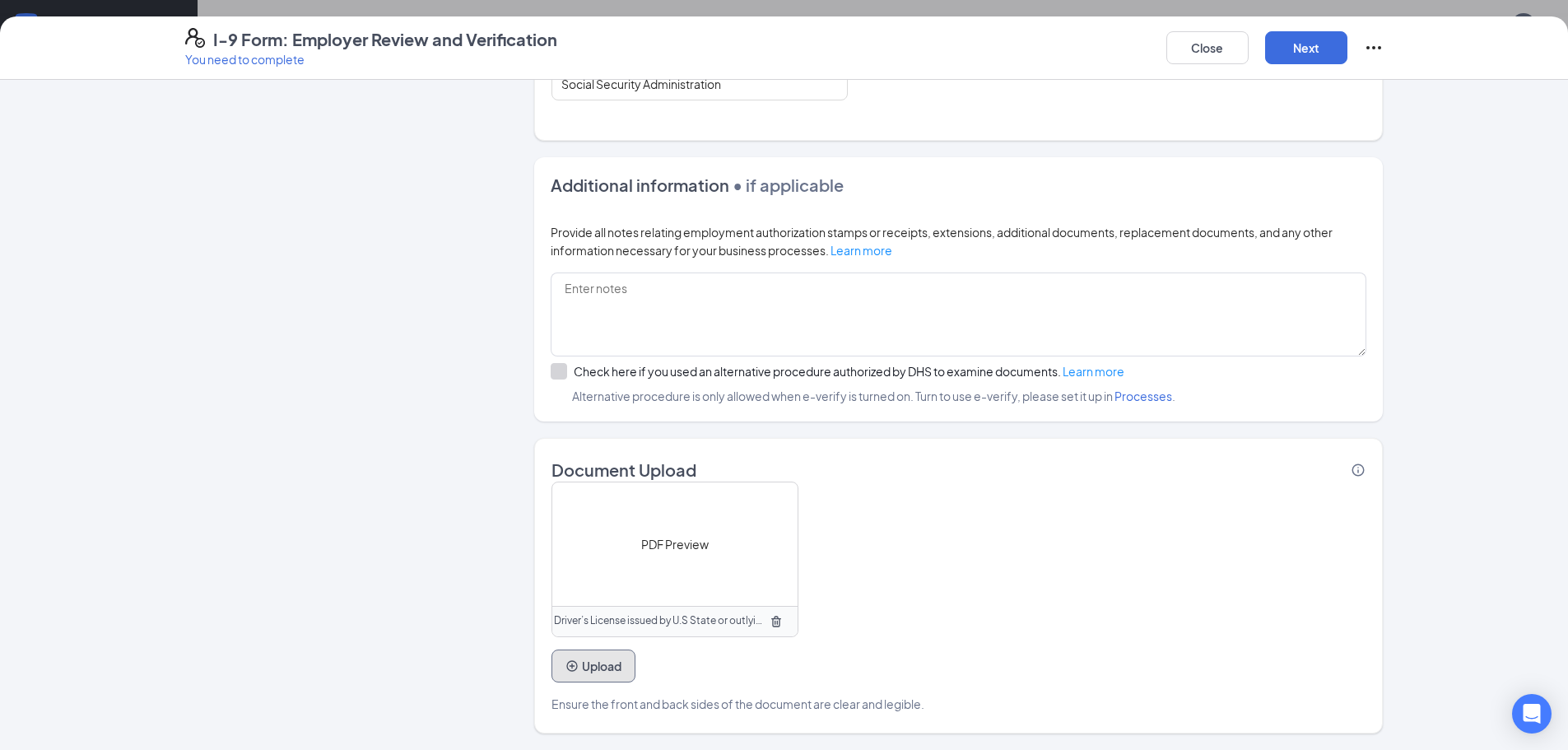
drag, startPoint x: 604, startPoint y: 670, endPoint x: 607, endPoint y: 657, distance: 13.3
click at [603, 670] on button "Upload" at bounding box center [593, 665] width 84 height 33
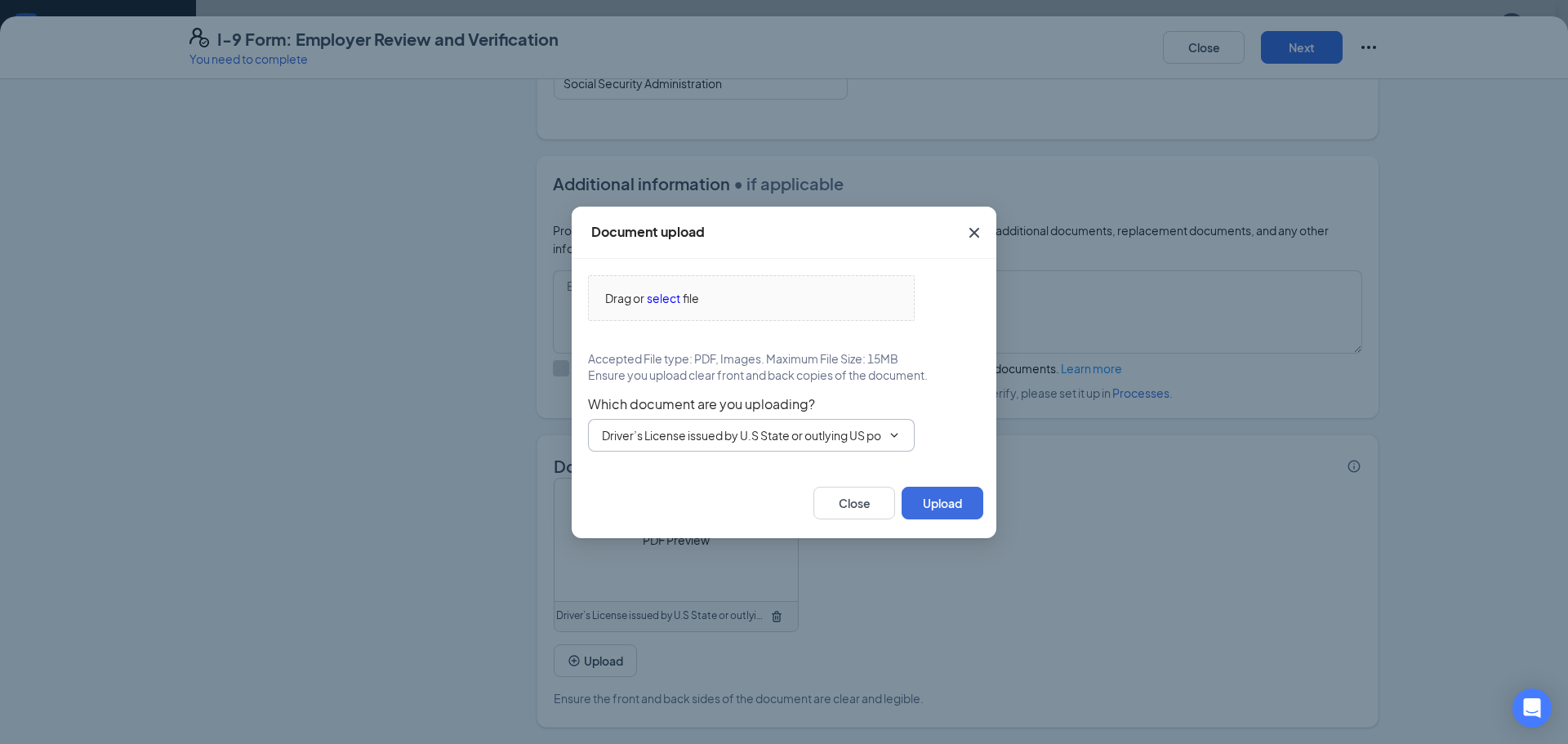
click at [785, 424] on span "Driver’s License issued by U.S State or outlying US possession" at bounding box center [751, 434] width 326 height 33
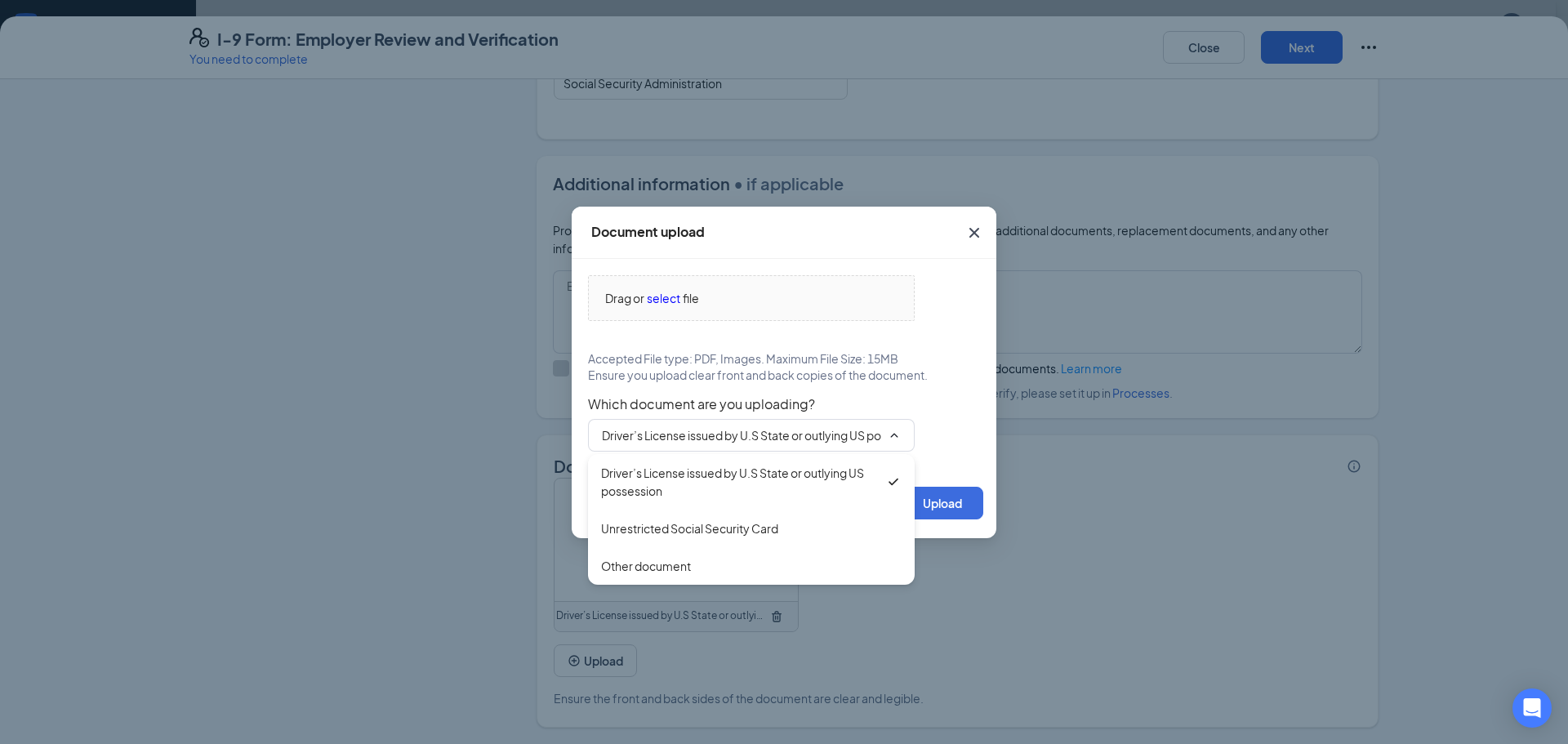
drag, startPoint x: 732, startPoint y: 523, endPoint x: 730, endPoint y: 531, distance: 8.2
click at [730, 524] on div "Unrestricted Social Security Card" at bounding box center [690, 528] width 177 height 18
type input "Unrestricted Social Security Card"
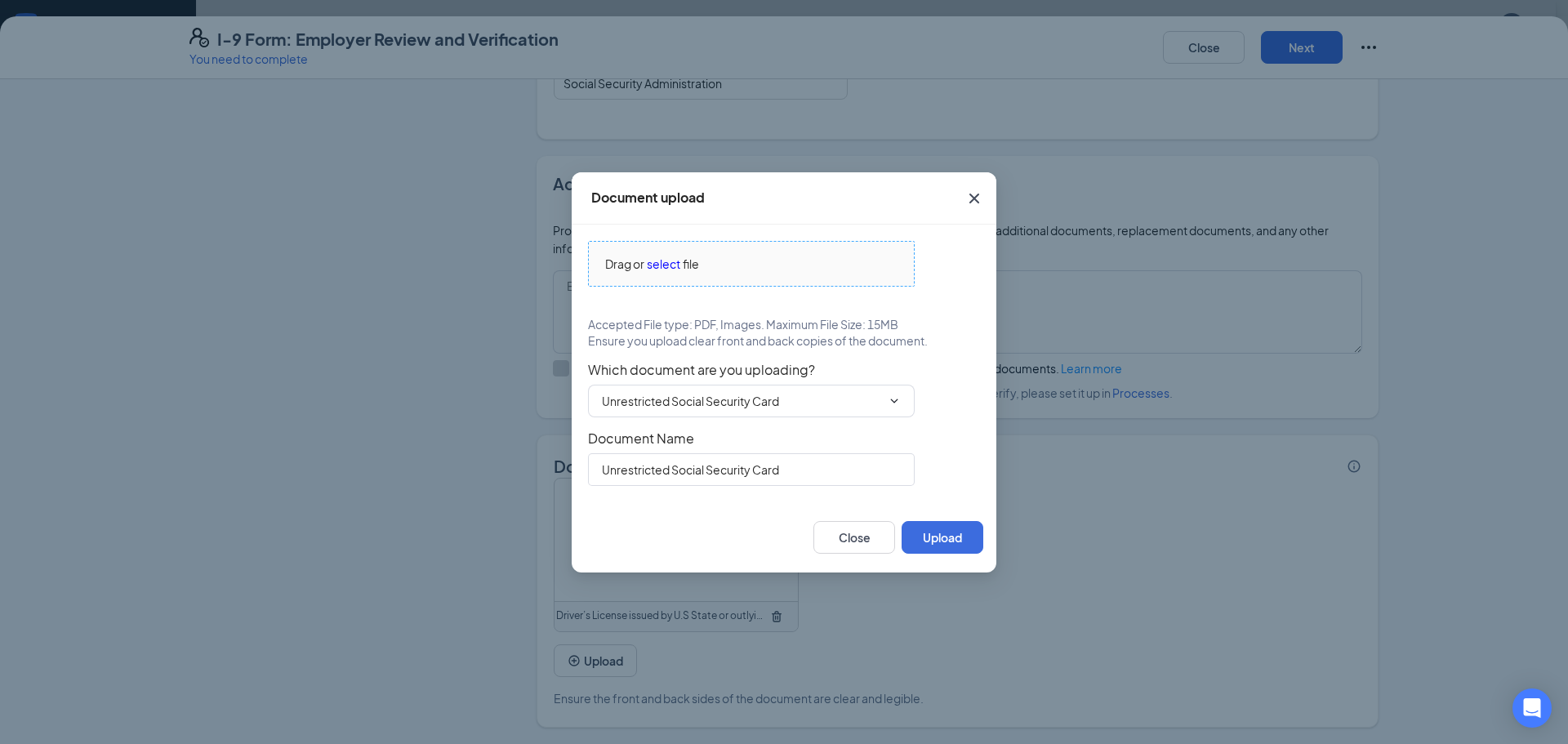
click at [664, 259] on span "select" at bounding box center [664, 264] width 34 height 18
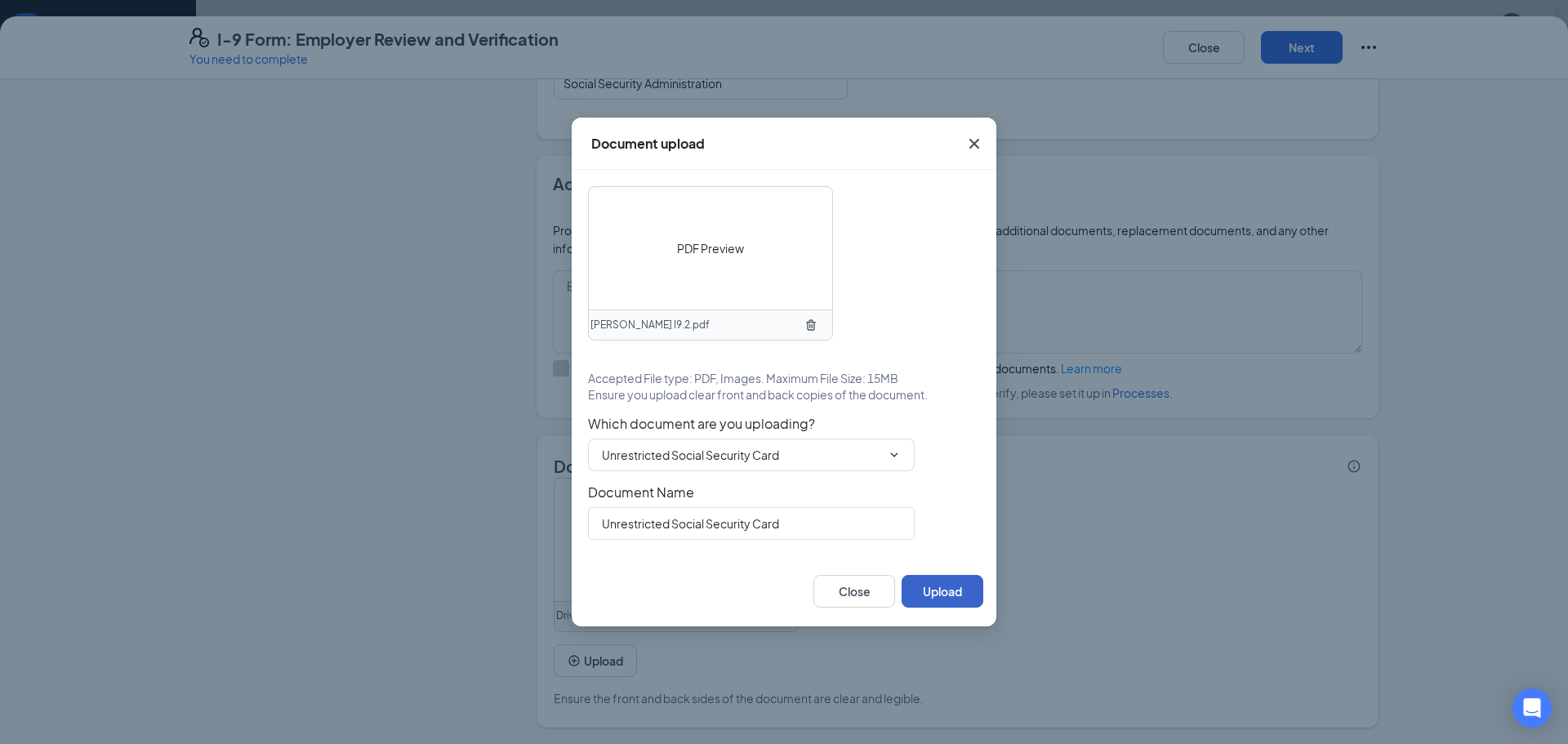
click at [952, 599] on button "Upload" at bounding box center [942, 591] width 82 height 33
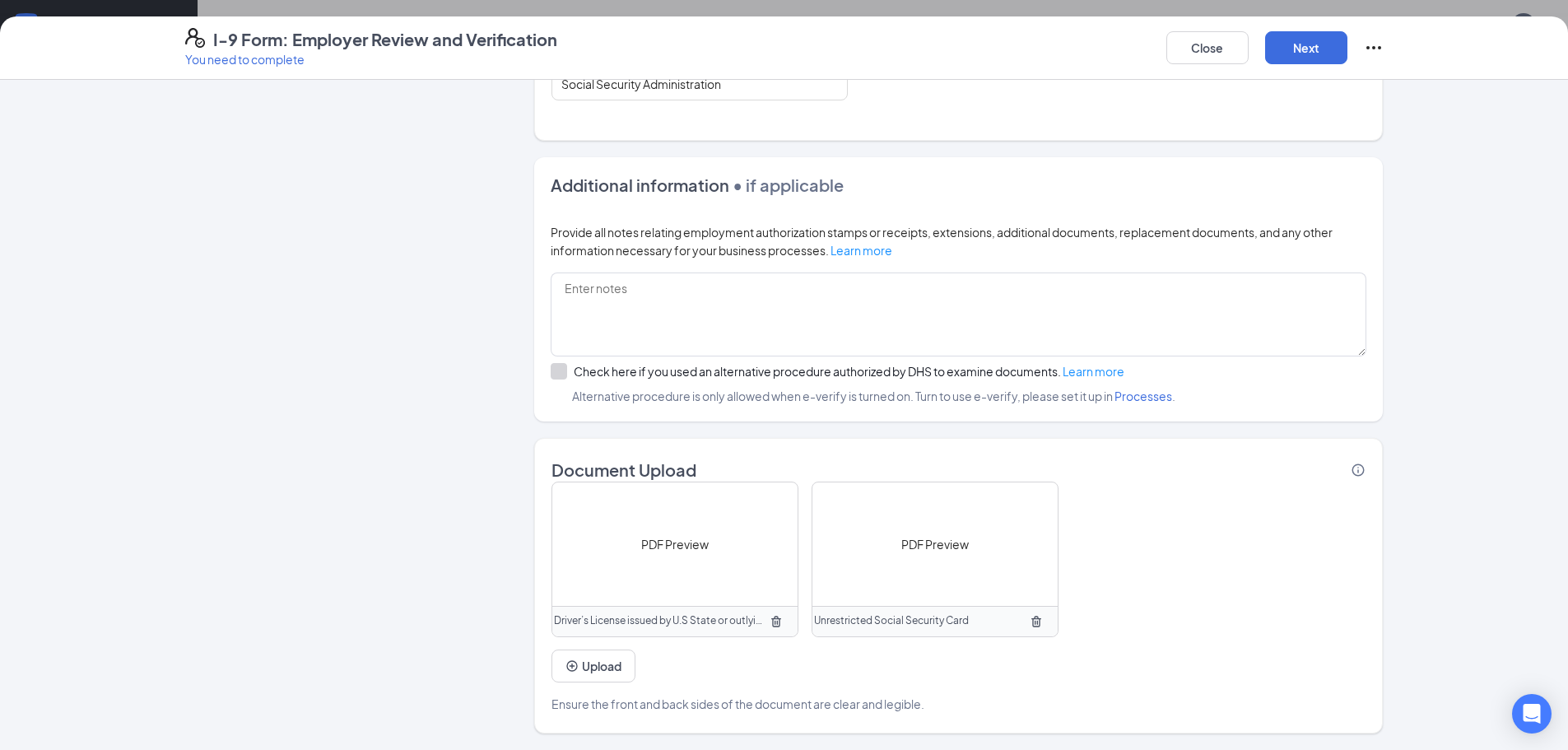
click at [1286, 31] on div "Close Next" at bounding box center [1276, 48] width 217 height 40
click at [1296, 37] on button "Next" at bounding box center [1307, 47] width 83 height 33
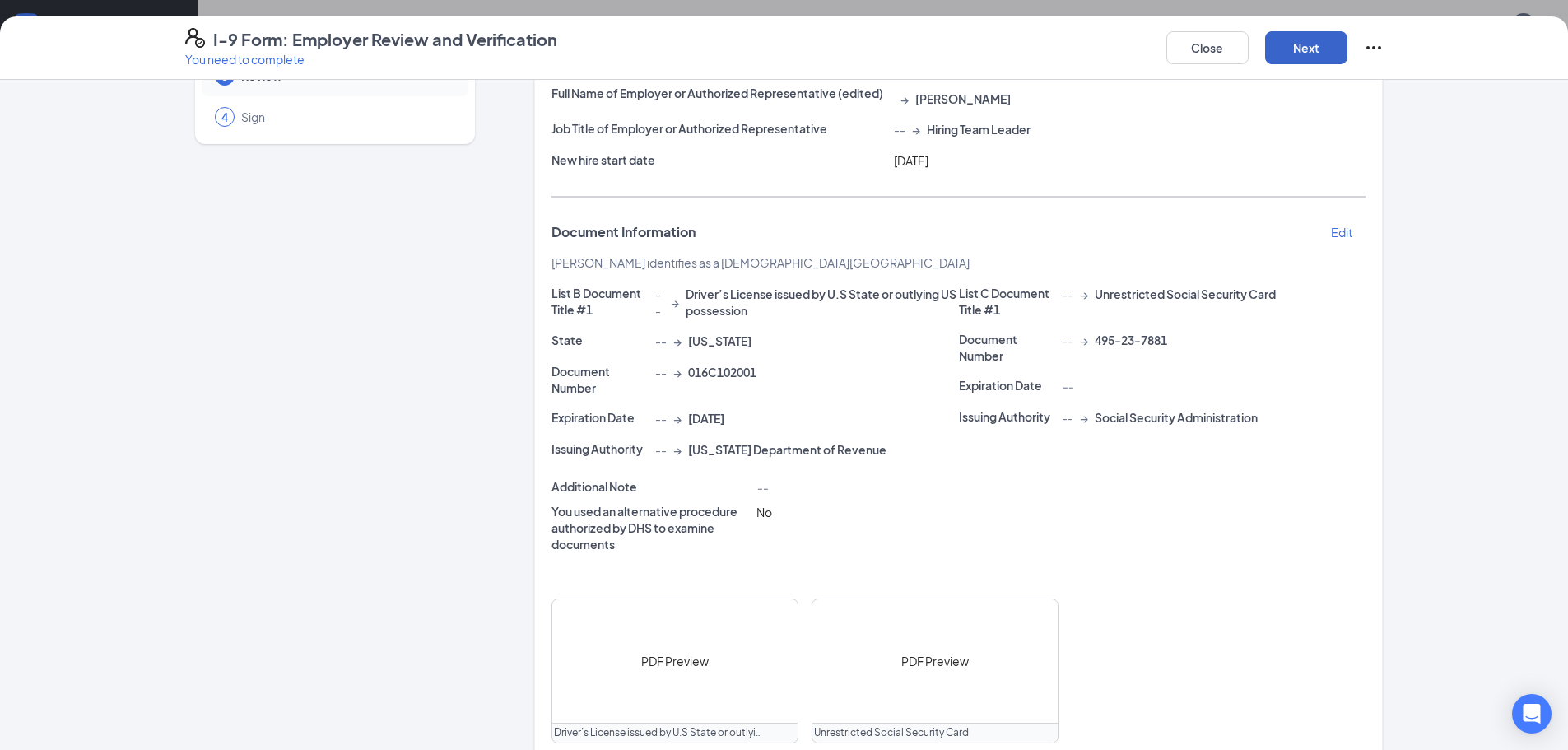
scroll to position [315, 0]
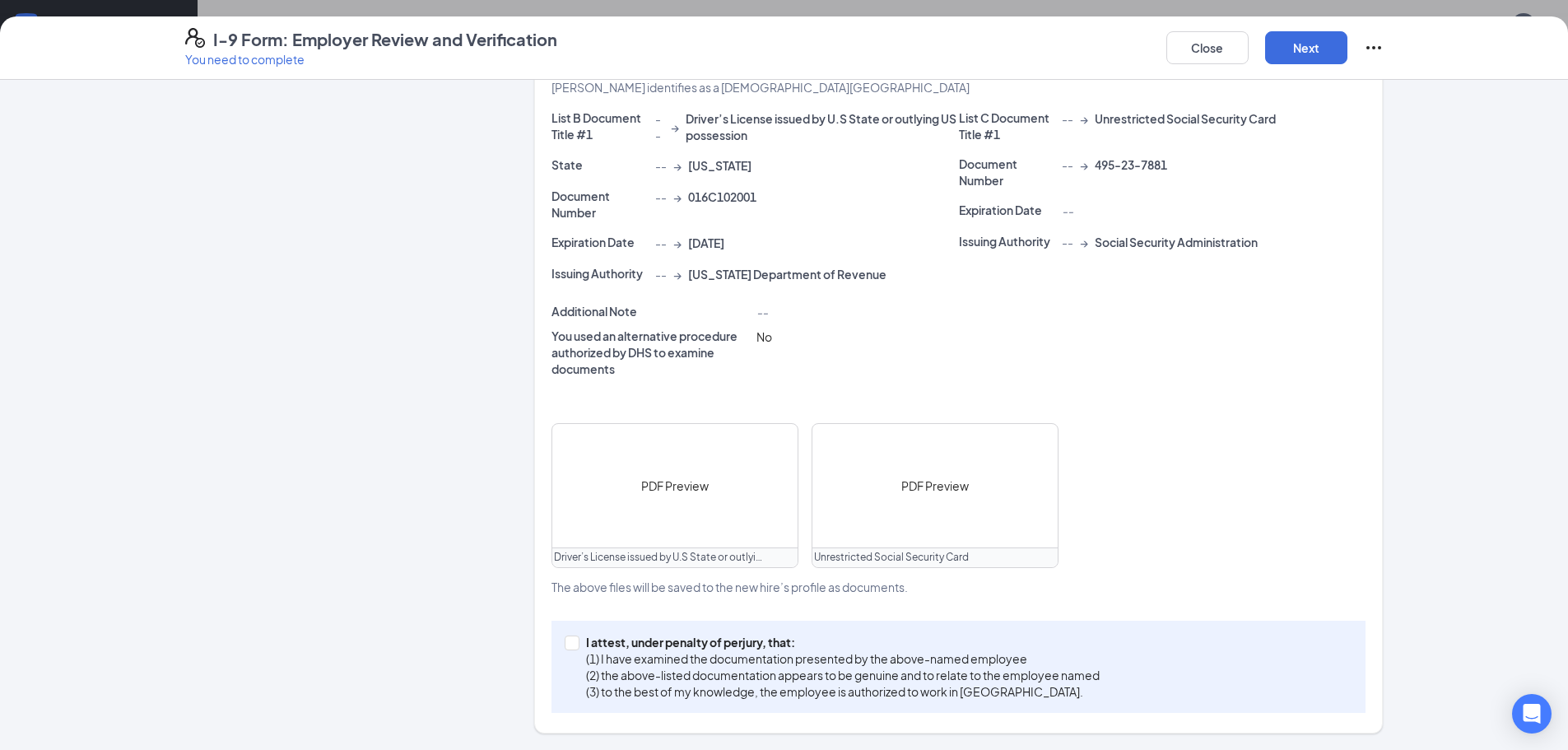
click at [558, 643] on div "I attest, under penalty of [PERSON_NAME], that: (1) I have examined the documen…" at bounding box center [959, 666] width 814 height 92
click at [1342, 48] on button "Next" at bounding box center [1307, 47] width 83 height 33
click at [566, 642] on input "I attest, under penalty of [PERSON_NAME], that: (1) I have examined the documen…" at bounding box center [571, 641] width 12 height 12
checkbox input "true"
click at [1307, 49] on button "Next" at bounding box center [1307, 47] width 83 height 33
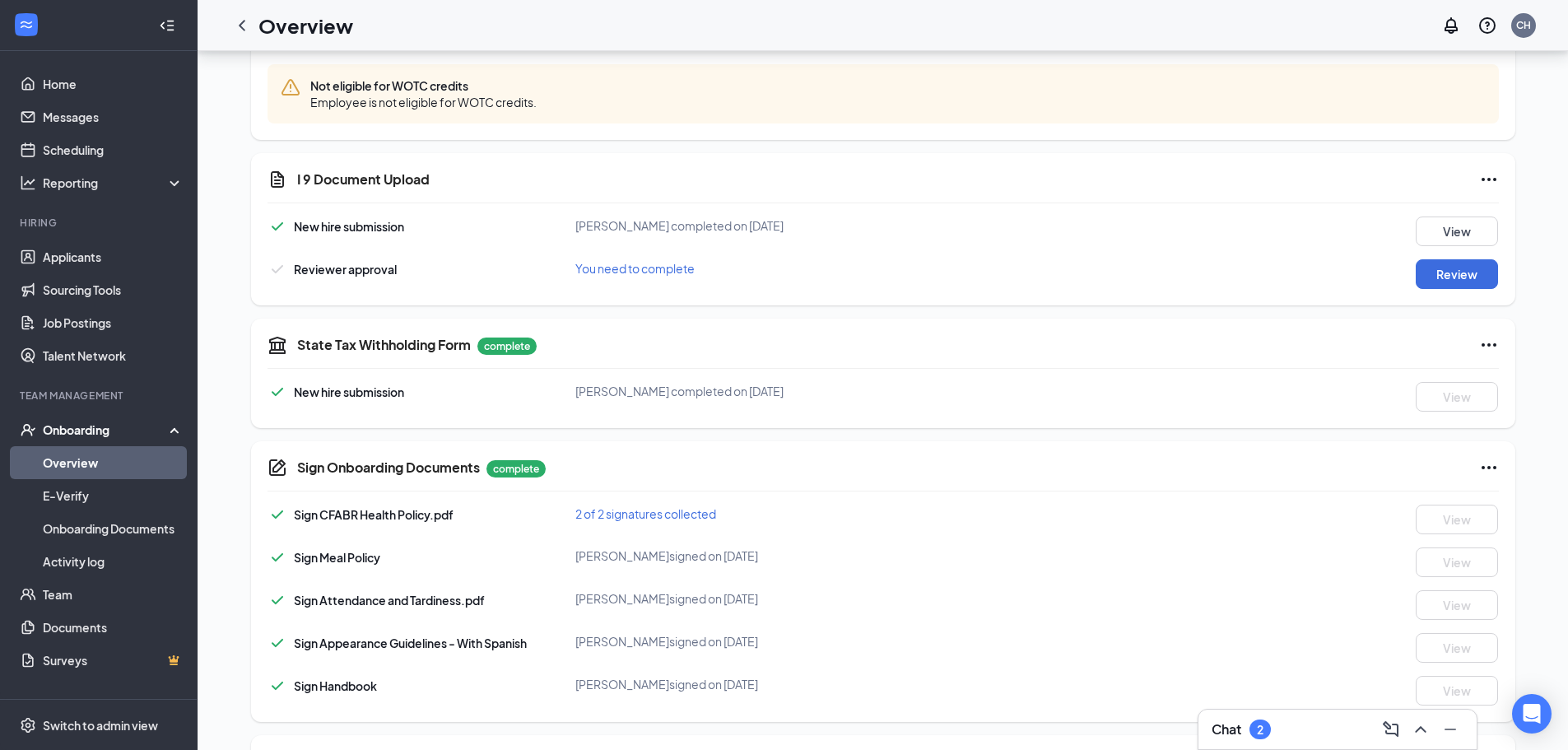
scroll to position [916, 0]
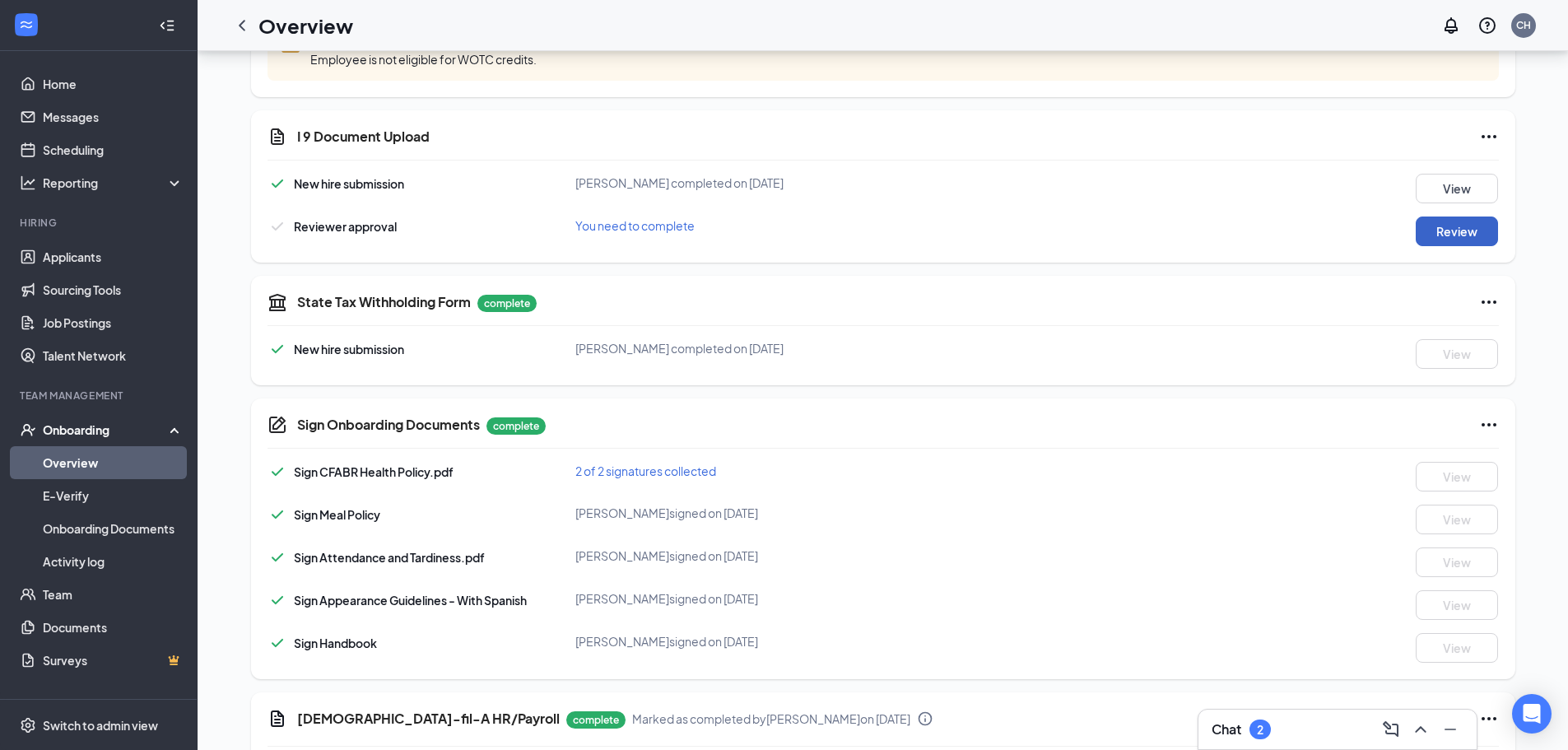
click at [1458, 219] on button "Review" at bounding box center [1457, 231] width 83 height 30
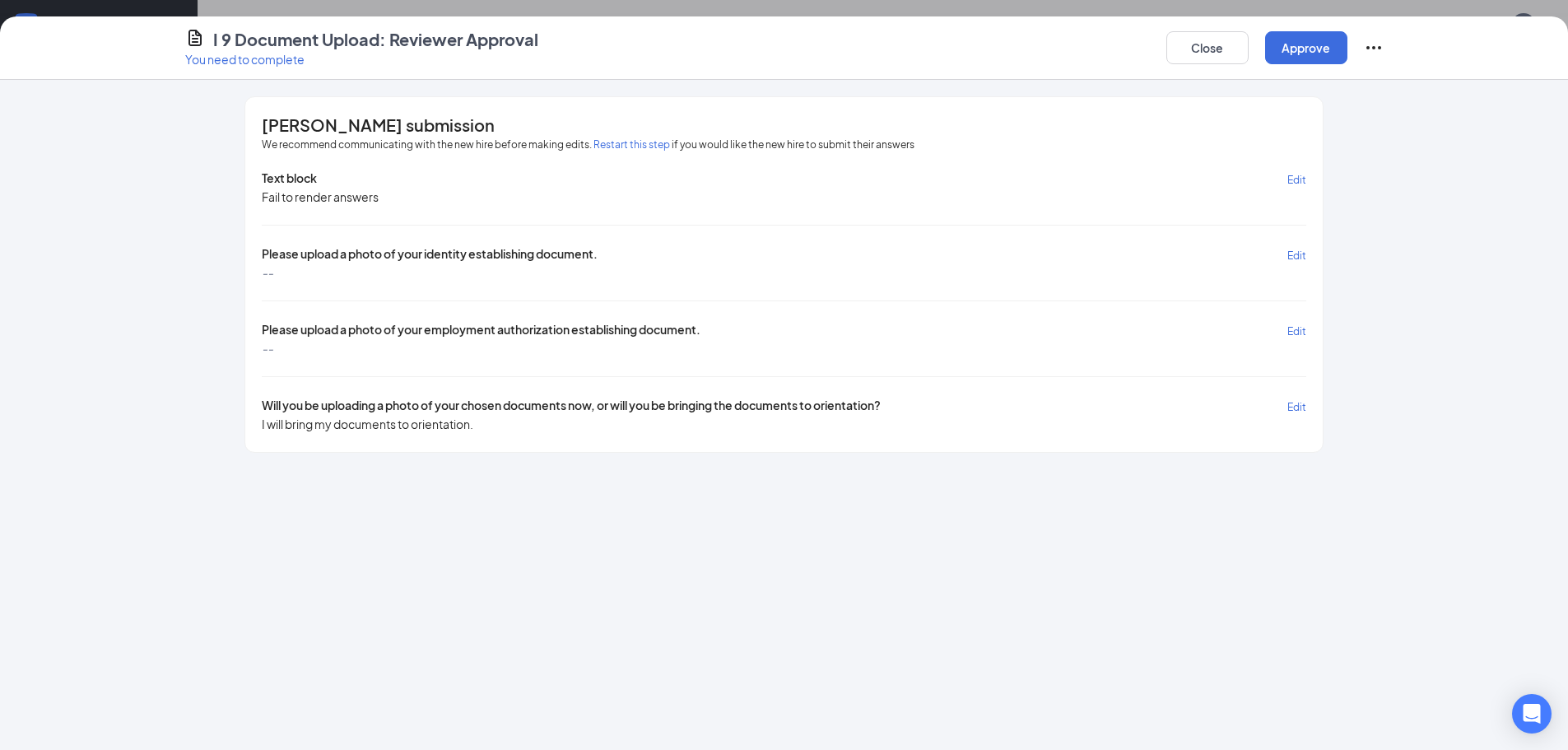
click at [1288, 256] on span "Edit" at bounding box center [1297, 255] width 19 height 12
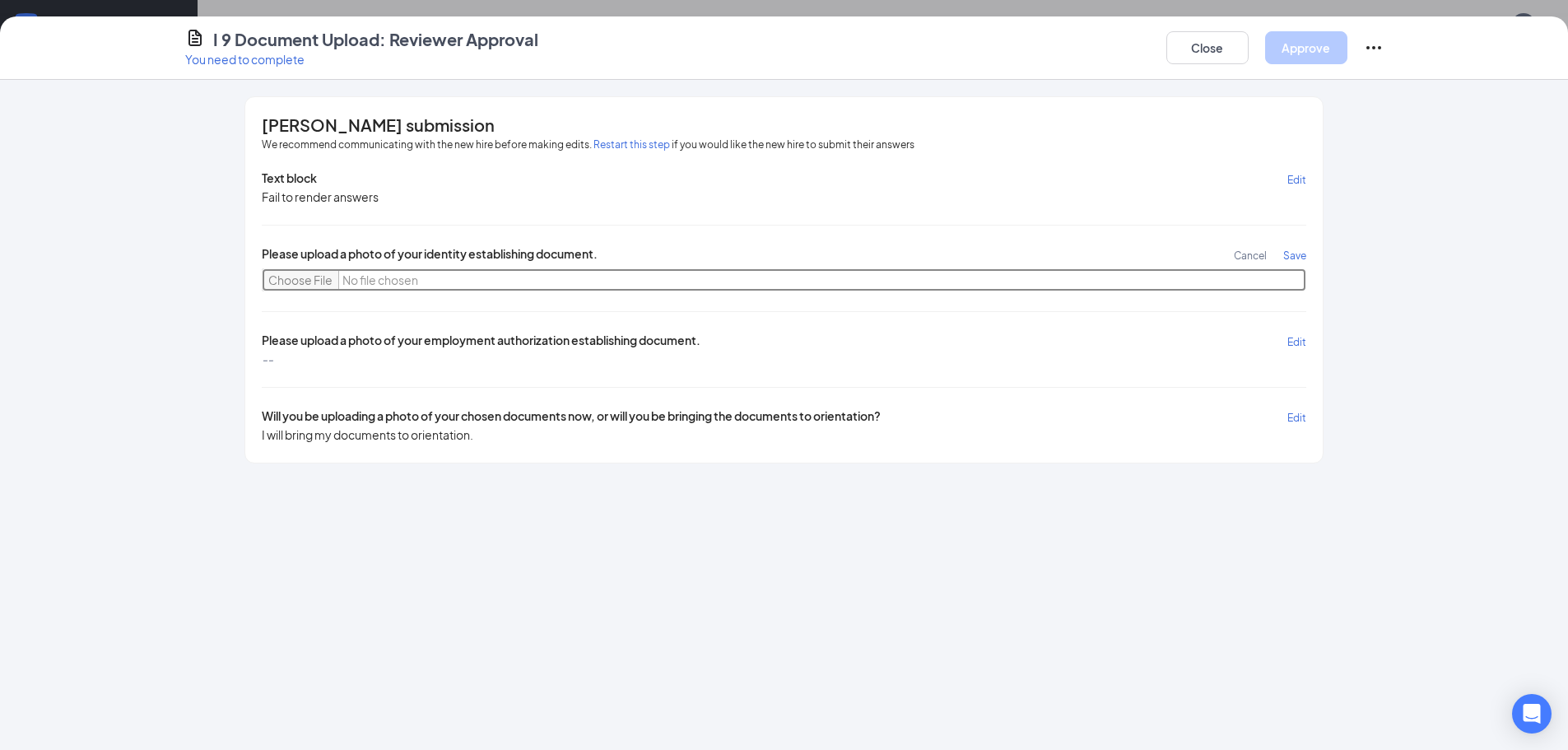
click at [293, 279] on input "file" at bounding box center [783, 279] width 1044 height 23
type input "C:\fakepath\[PERSON_NAME] I9.2.pdf"
click at [1289, 257] on span "Save" at bounding box center [1295, 255] width 23 height 12
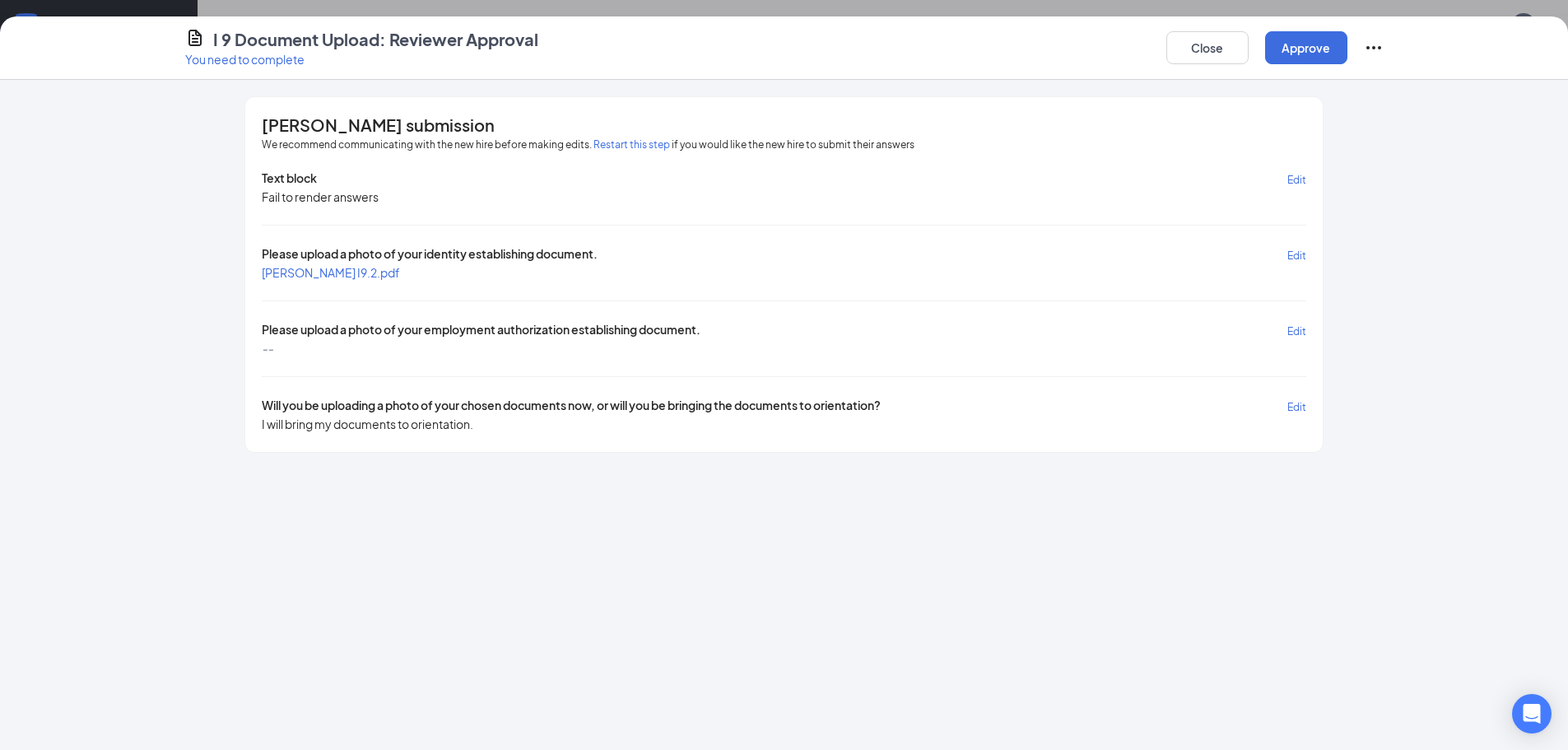
click at [1294, 330] on span "Edit" at bounding box center [1297, 331] width 19 height 12
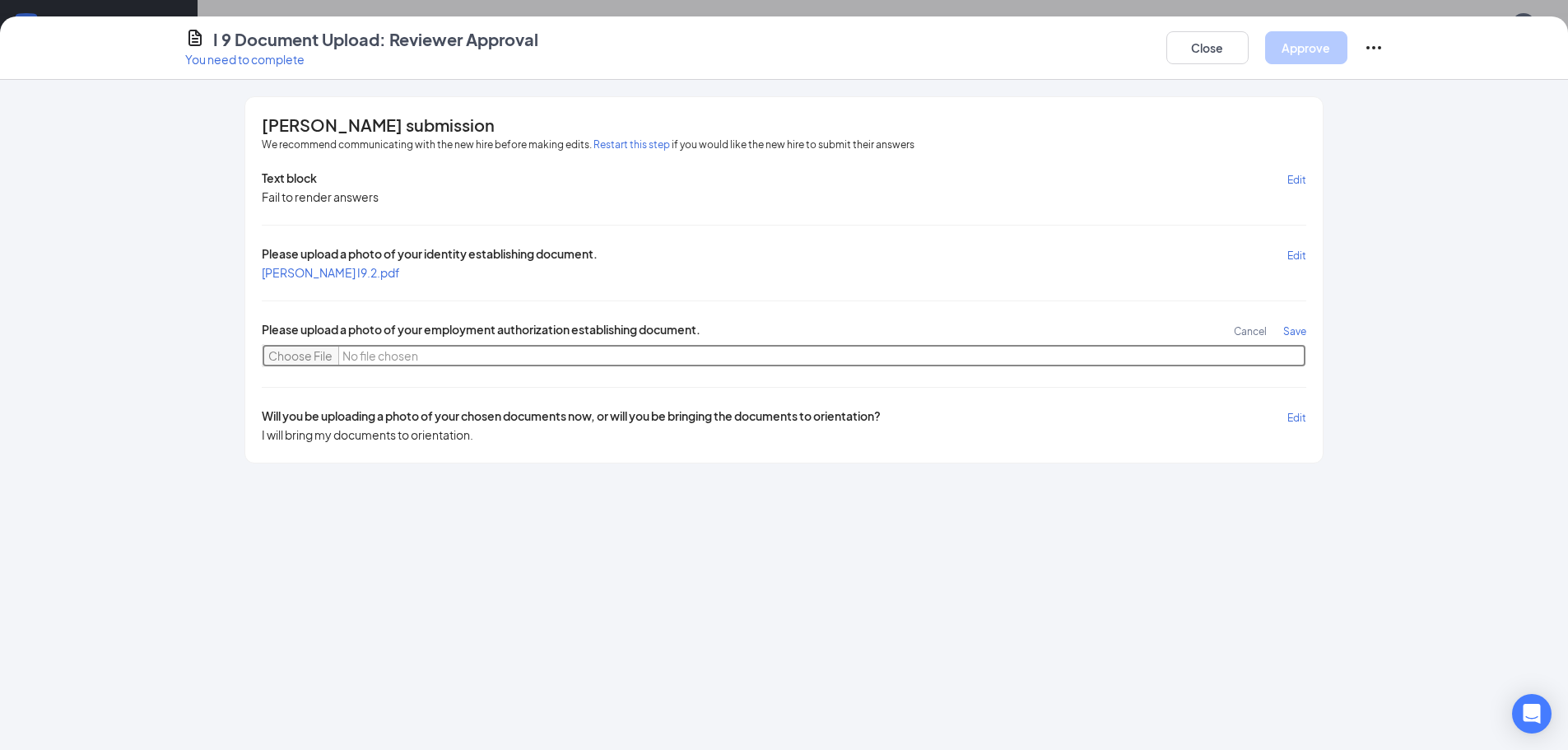
click at [316, 351] on input "file" at bounding box center [783, 355] width 1044 height 23
type input "C:\fakepath\[PERSON_NAME] ID.pdf"
click at [1291, 332] on span "Save" at bounding box center [1295, 331] width 23 height 12
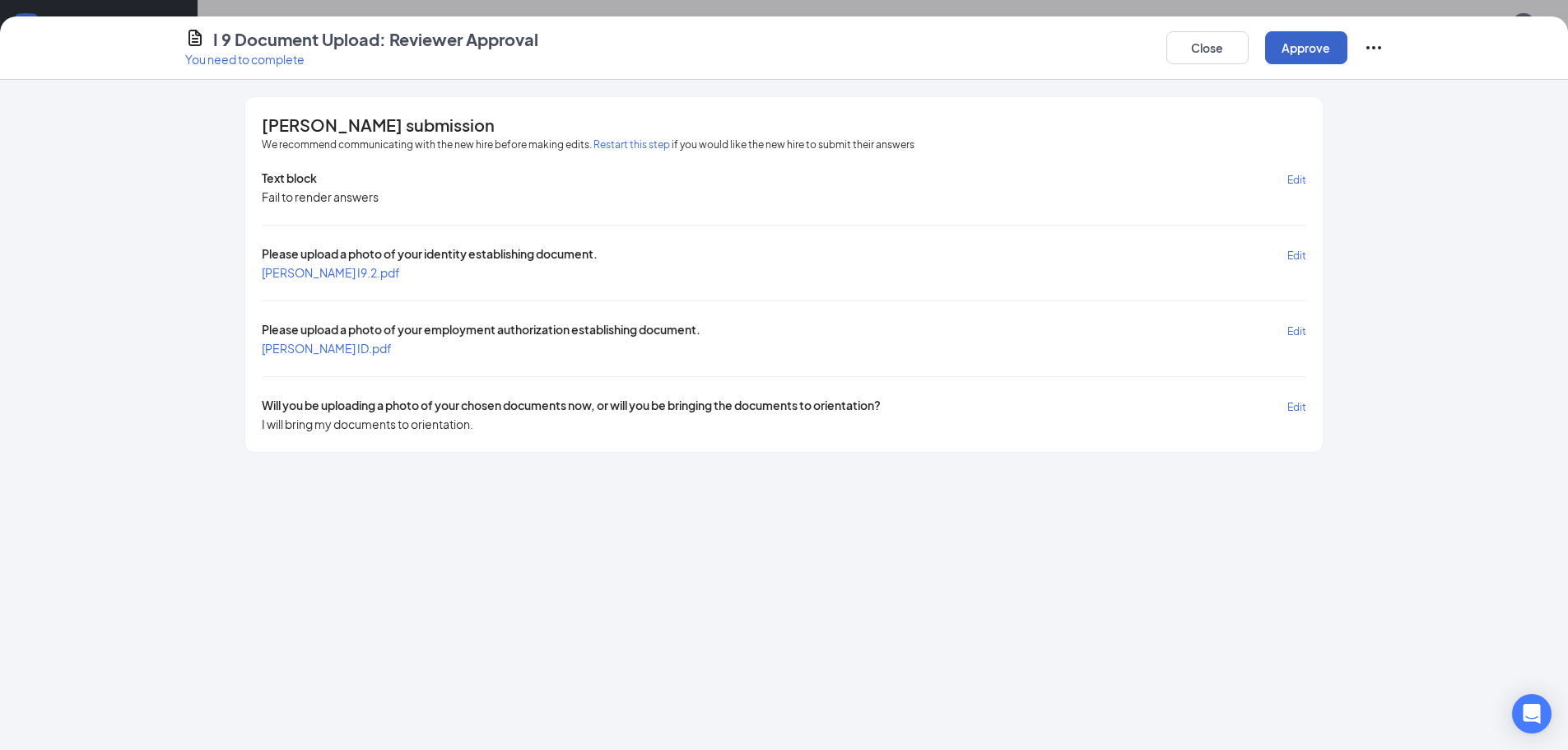
click at [1287, 31] on button "Approve" at bounding box center [1307, 47] width 83 height 33
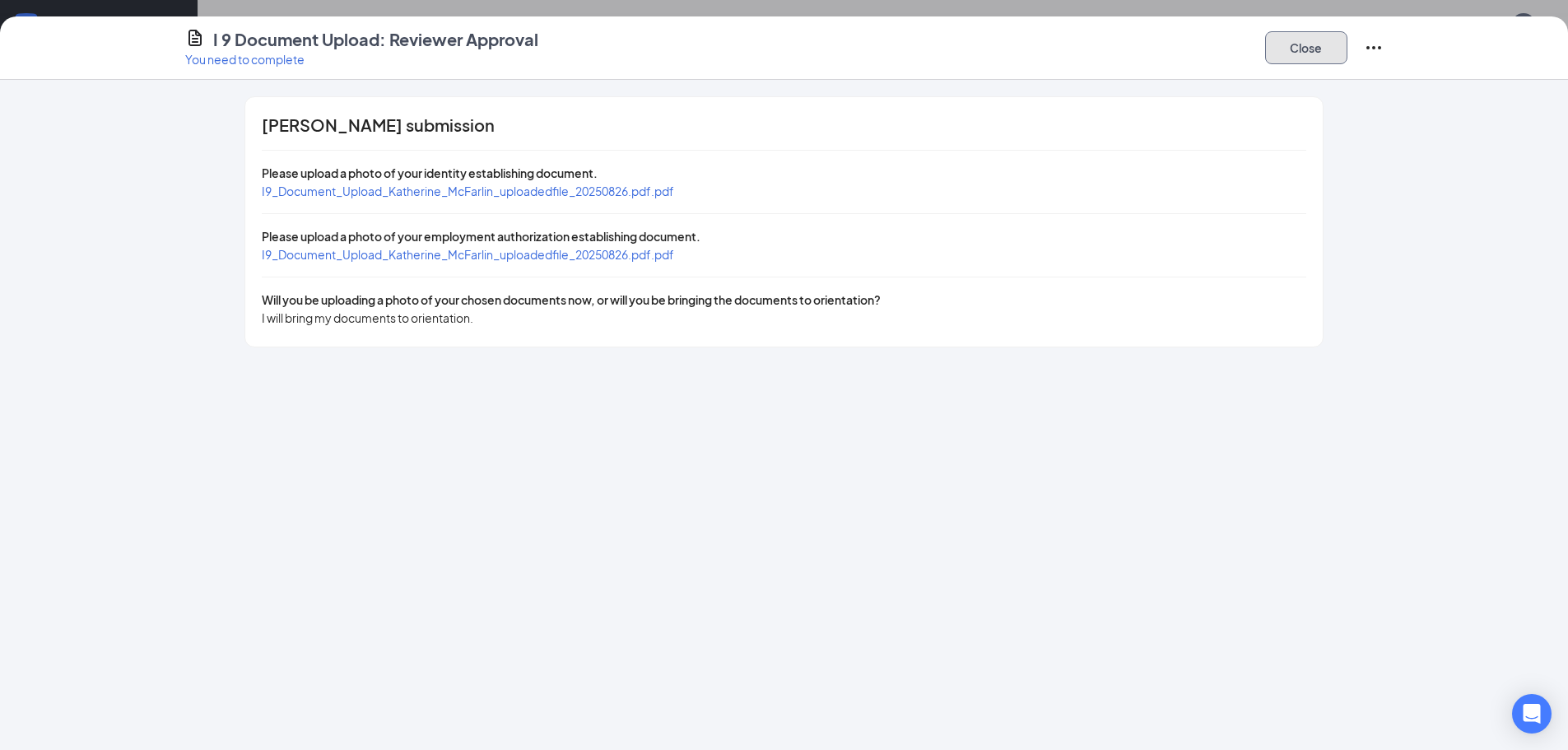
click at [1274, 45] on button "Close" at bounding box center [1307, 47] width 83 height 33
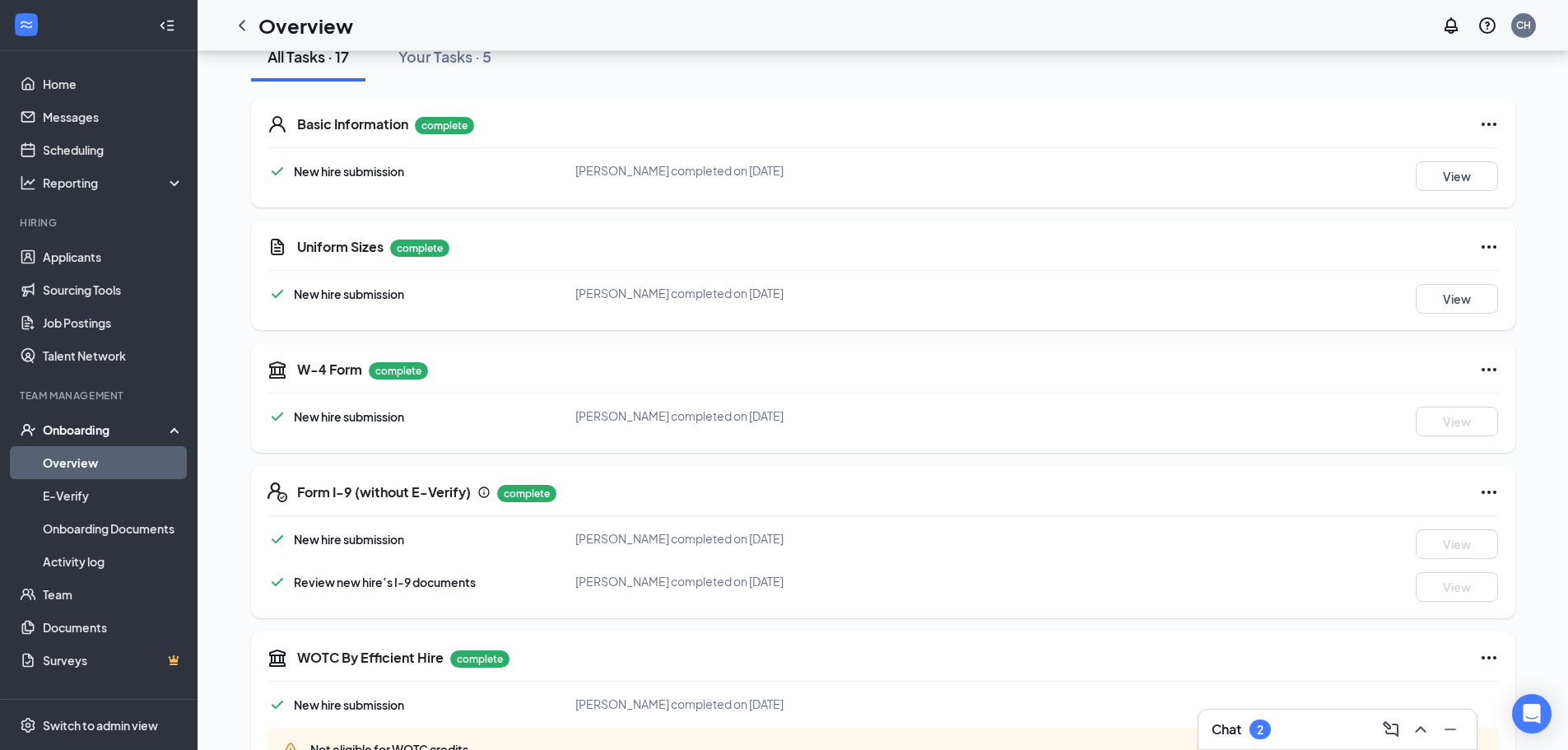
scroll to position [0, 0]
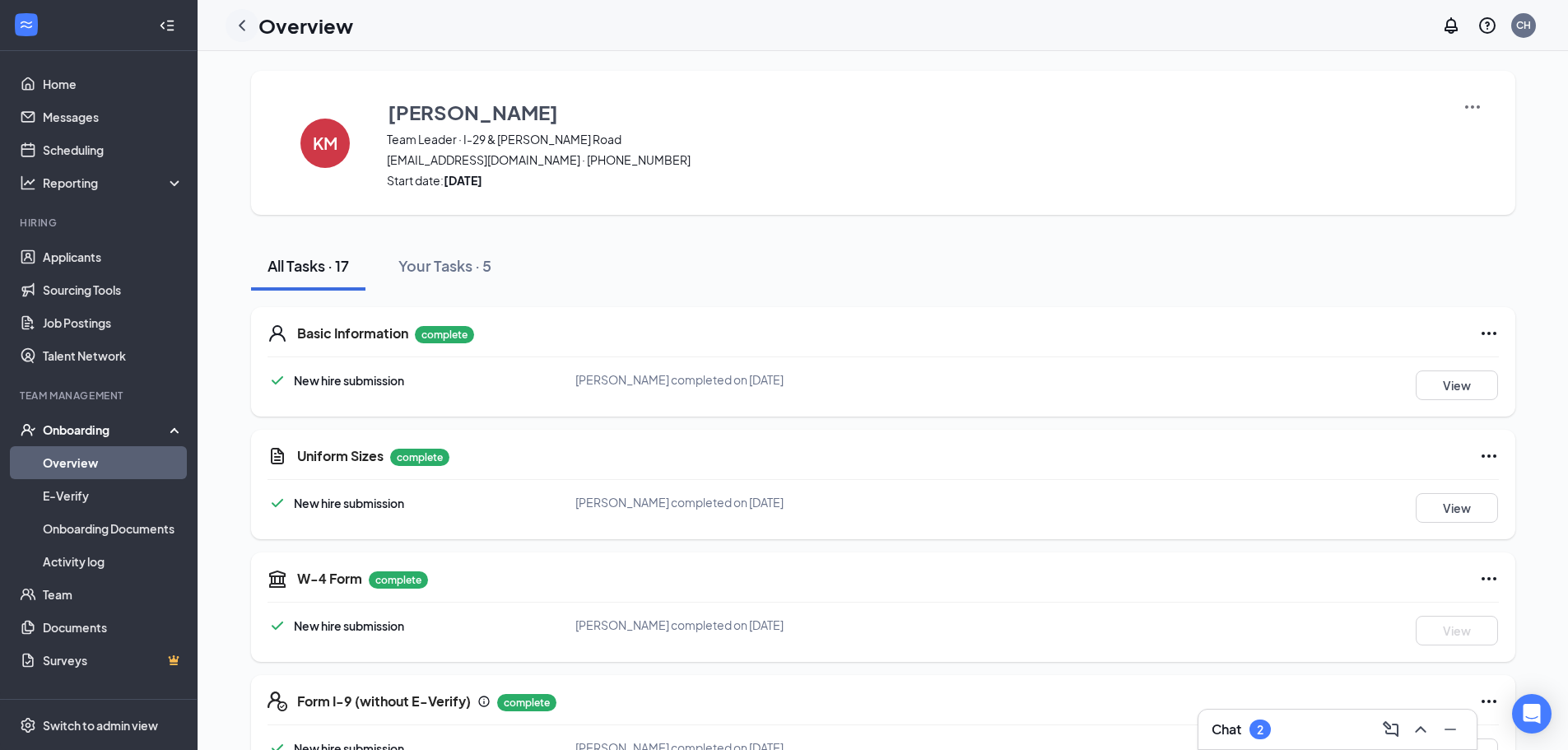
click at [238, 22] on icon "ChevronLeft" at bounding box center [242, 26] width 20 height 20
